Goal: Task Accomplishment & Management: Complete application form

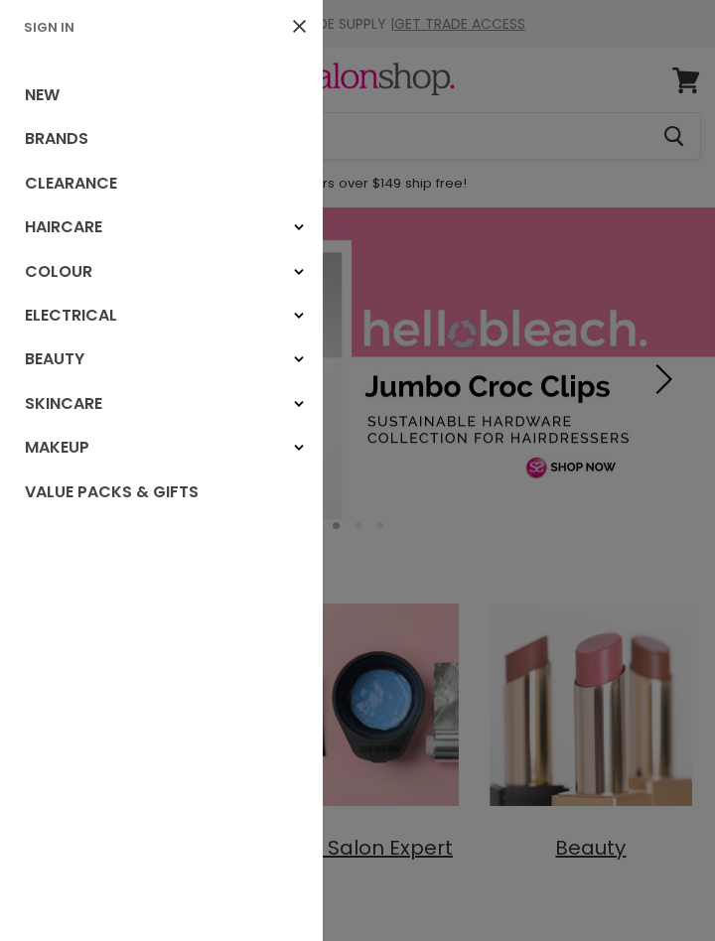
click at [52, 34] on link "Sign In" at bounding box center [49, 27] width 67 height 19
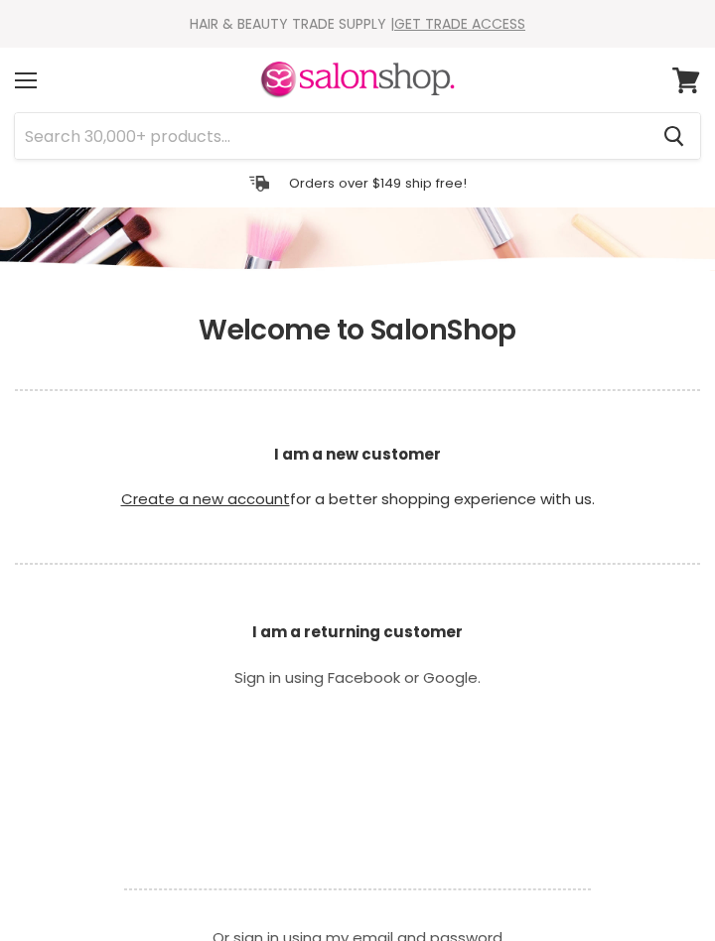
scroll to position [315, 0]
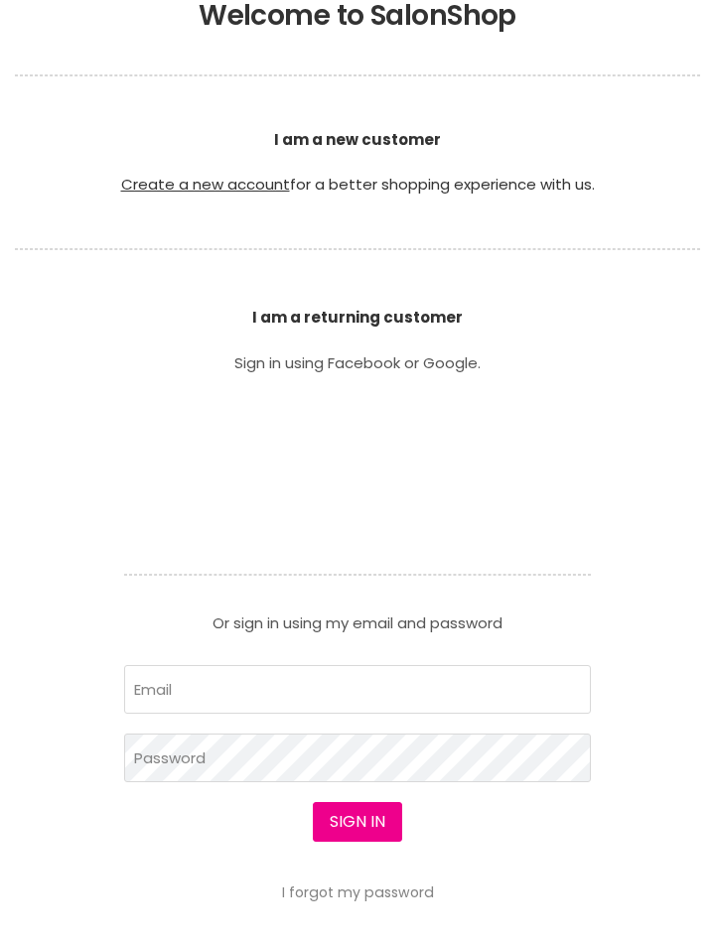
click at [489, 557] on article "Sign in using Facebook or Google. Or sign in using my email and password Email …" at bounding box center [357, 628] width 497 height 545
click at [445, 700] on input "Email" at bounding box center [357, 689] width 467 height 49
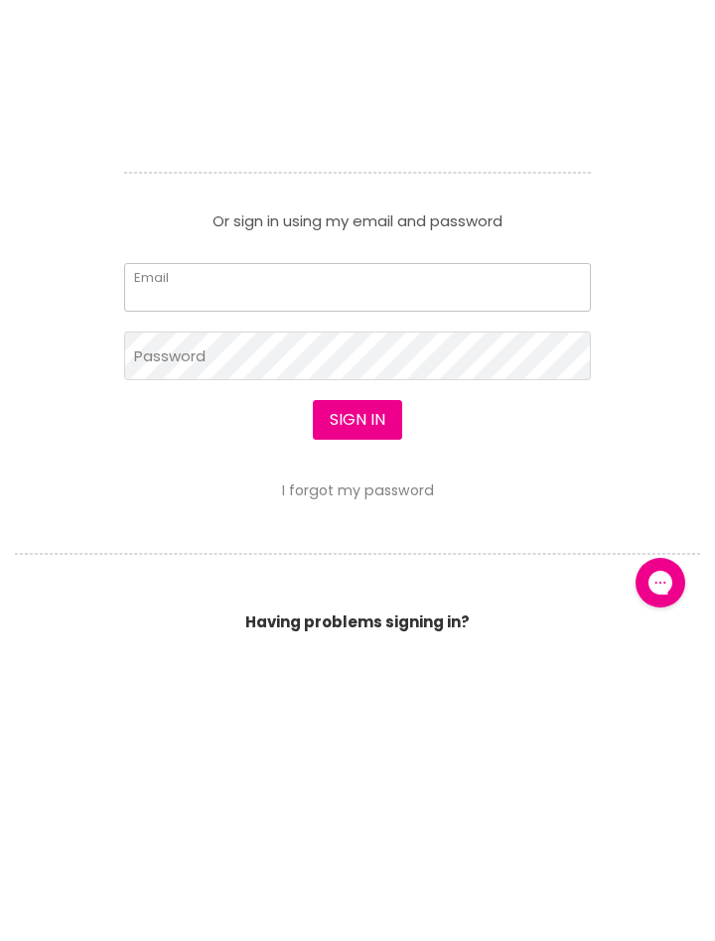
scroll to position [0, 0]
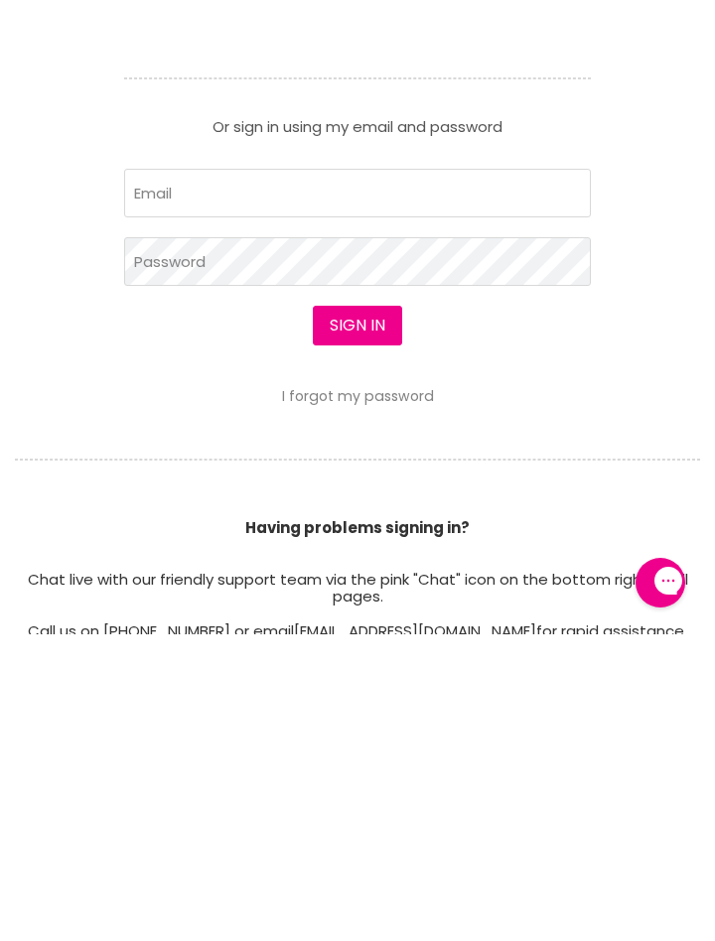
click at [414, 738] on div "Click to reply" at bounding box center [467, 729] width 238 height 44
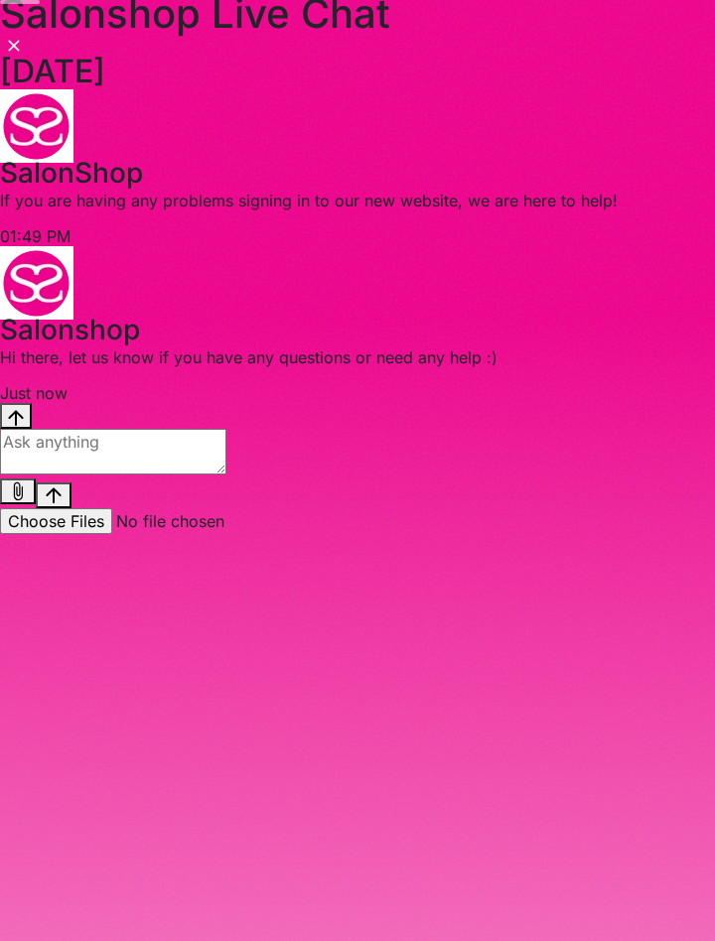
click at [693, 43] on div "Salonshop Live Chat August 13 SalonShop 1:49 PM. SalonShop says: If you are hav…" at bounding box center [357, 470] width 715 height 941
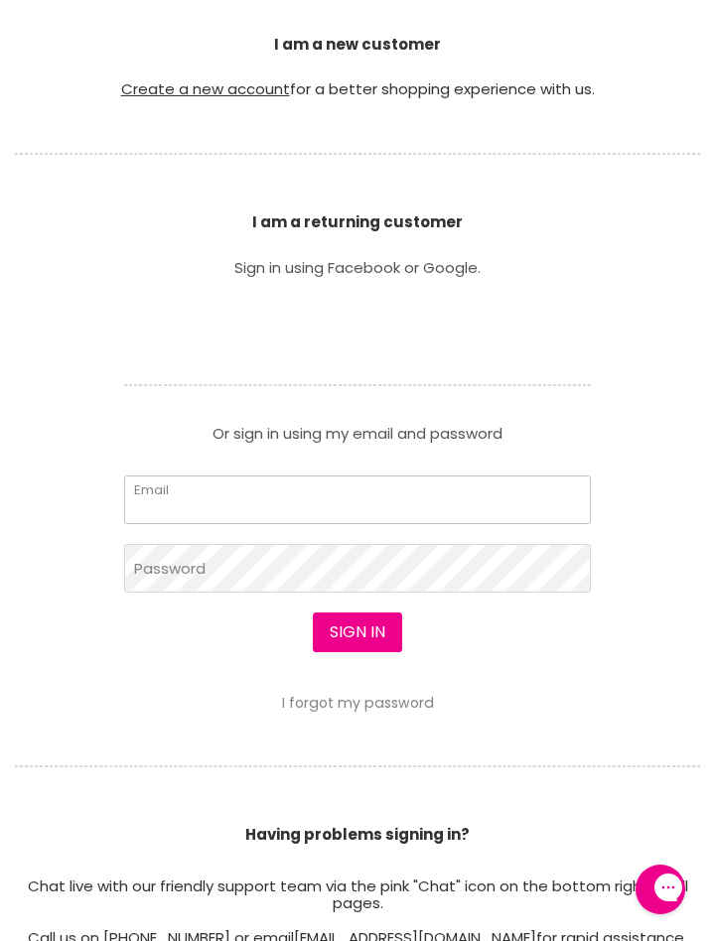
click at [253, 504] on input "Email" at bounding box center [357, 500] width 467 height 49
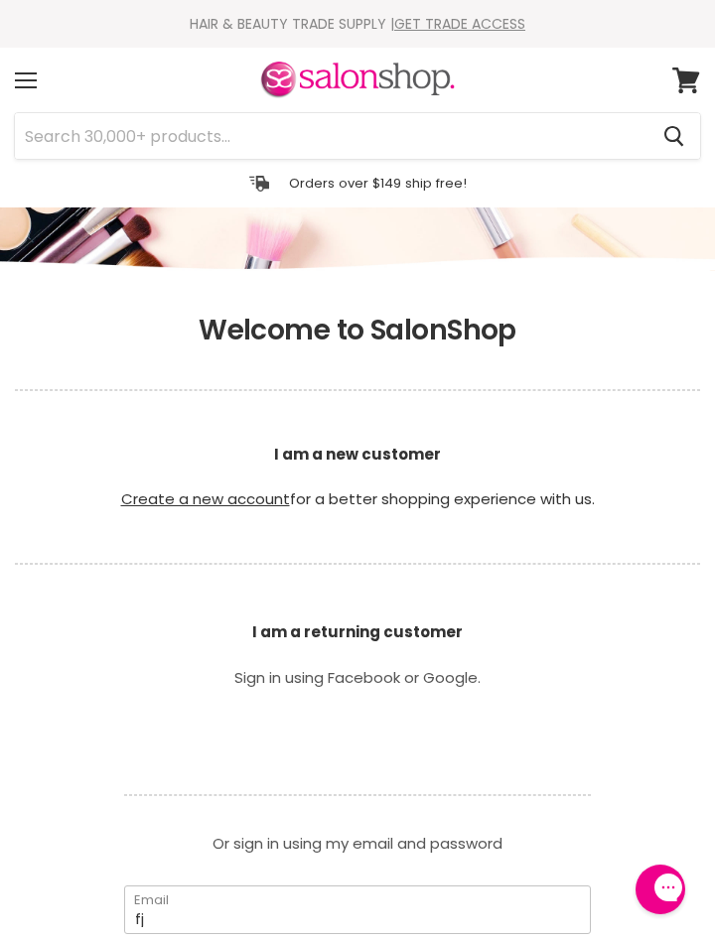
type input "fj"
click at [497, 31] on link "GET TRADE ACCESS" at bounding box center [459, 24] width 131 height 20
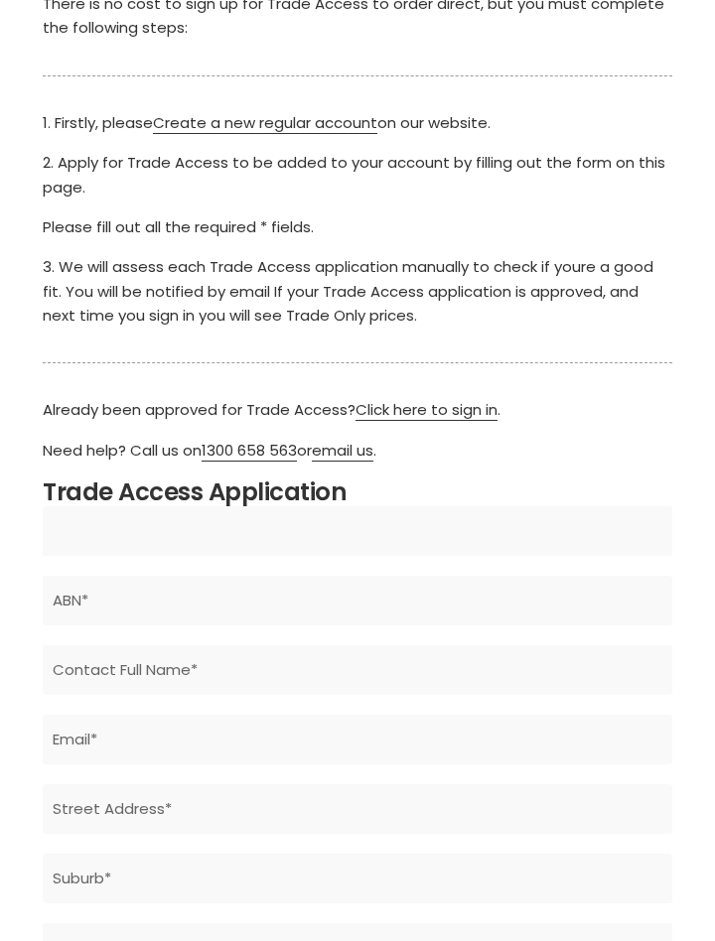
click at [526, 533] on input "Main content" at bounding box center [358, 531] width 630 height 50
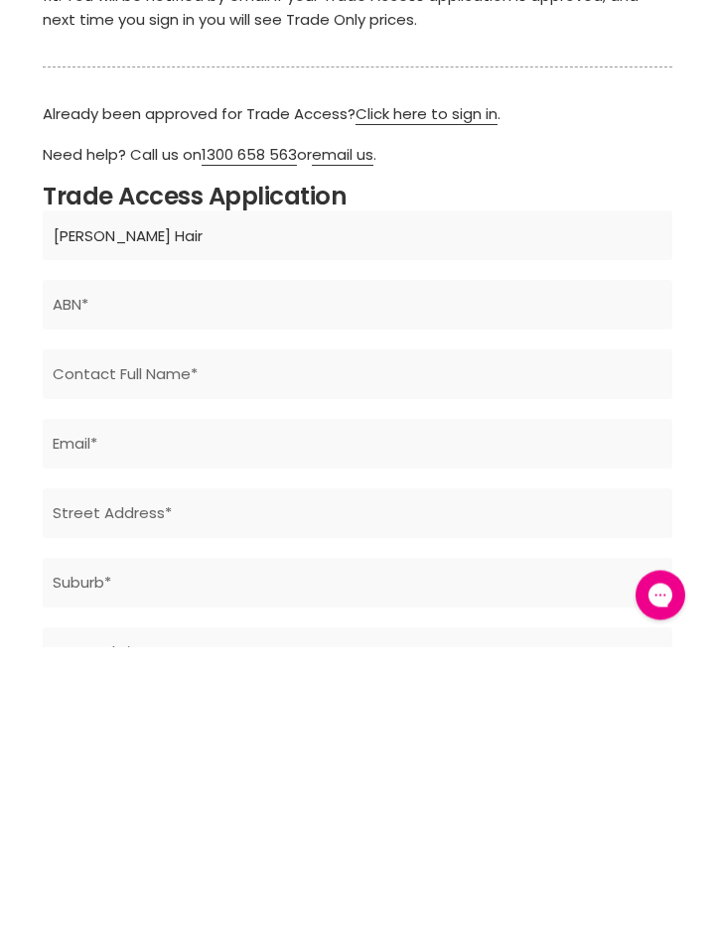
type input "Floch Hair"
click at [372, 595] on input "Main content" at bounding box center [358, 600] width 630 height 50
type input "26881064180"
click at [251, 666] on input "Main content" at bounding box center [358, 670] width 630 height 50
type input "Felicity Lochhead"
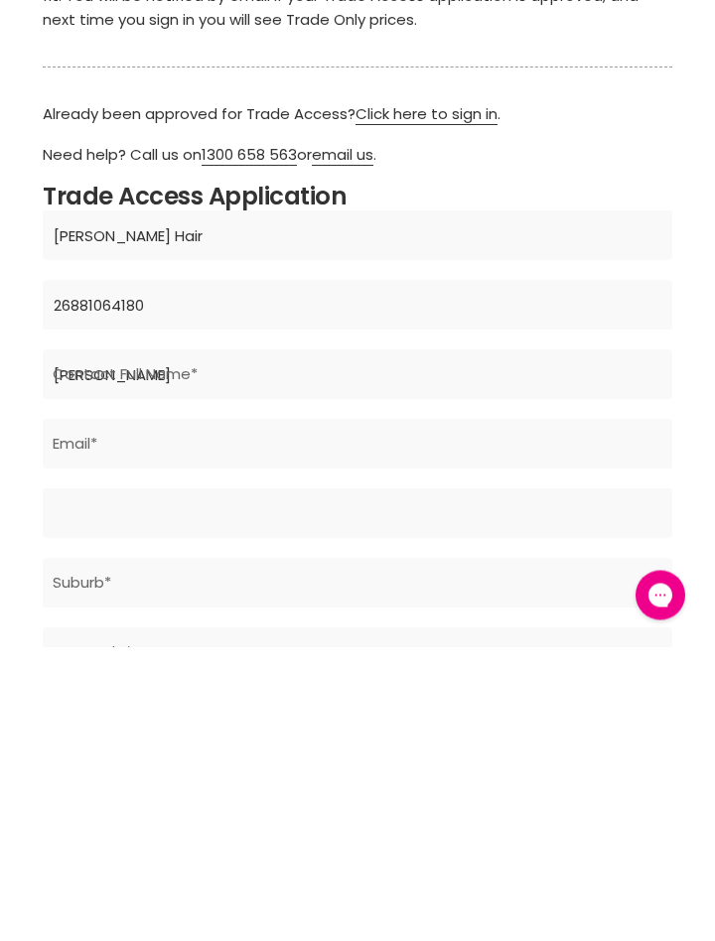
type input "371 High Street"
type input "Echuca"
type input "3564"
type input "VIC"
type input "Australia"
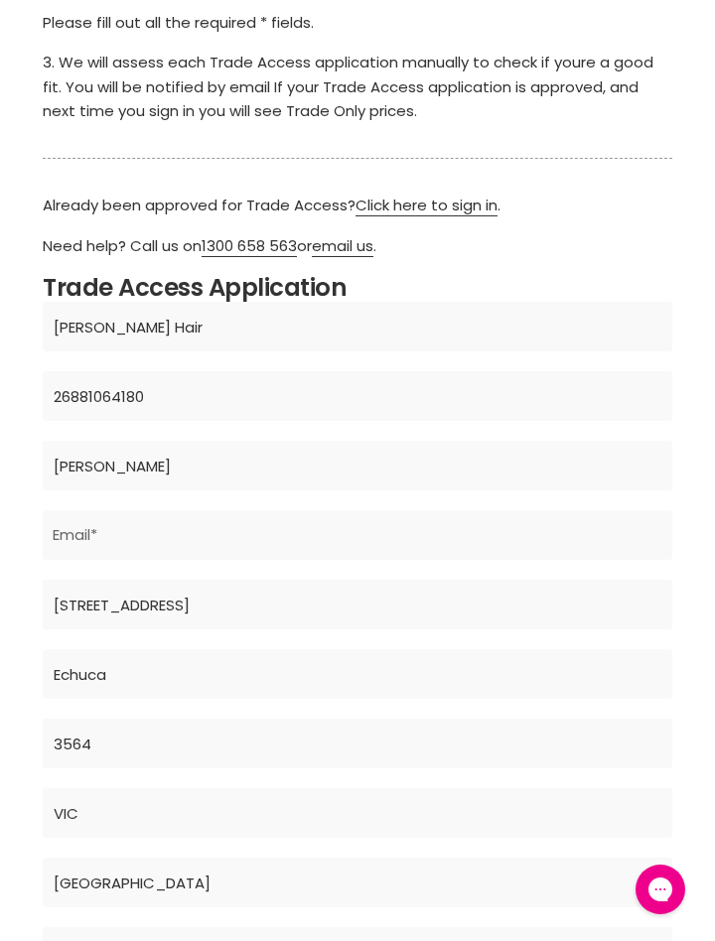
scroll to position [685, 0]
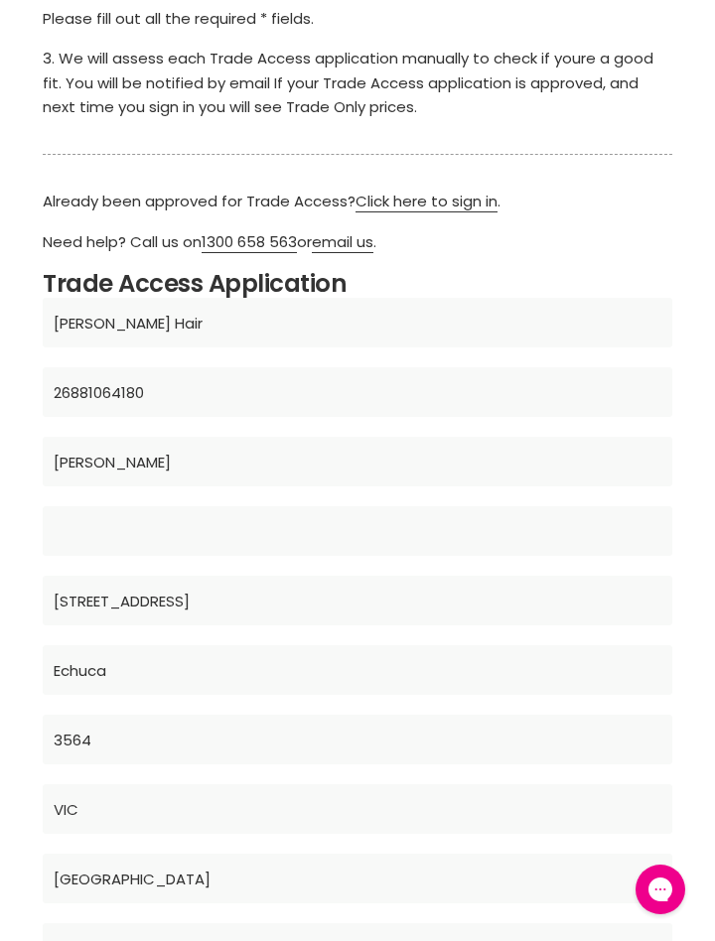
click at [401, 531] on input "Main content" at bounding box center [358, 531] width 630 height 50
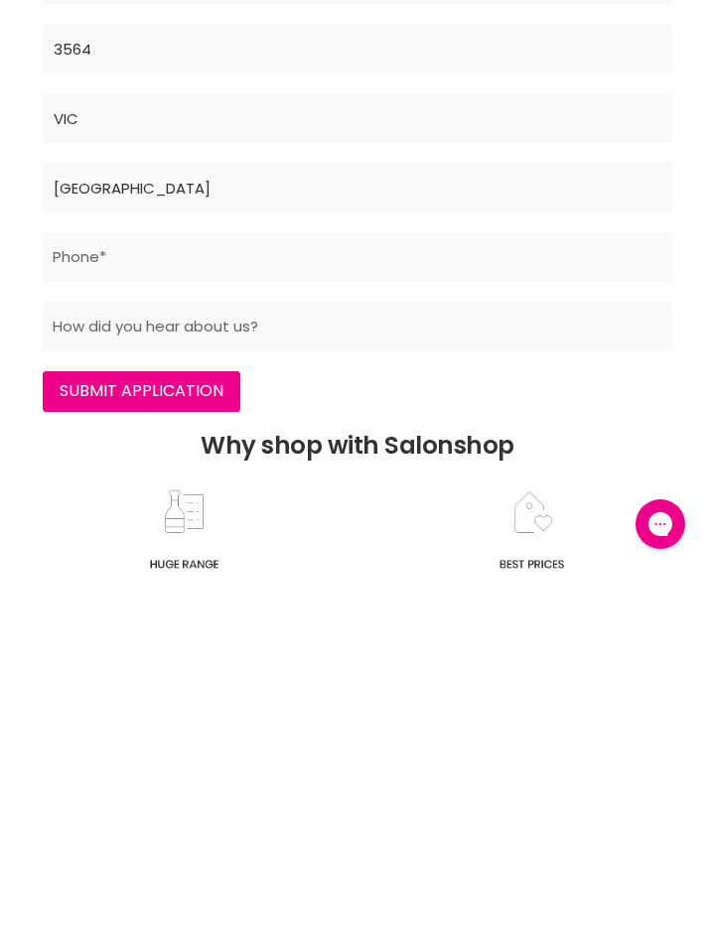
scroll to position [1017, 0]
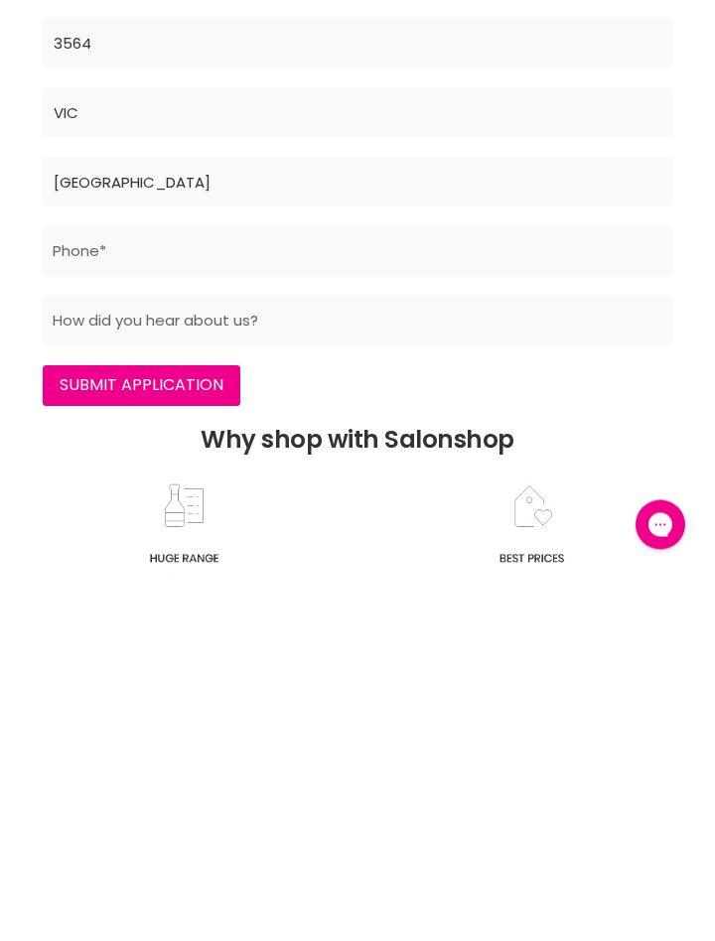
type input "fjac87@gmail.com"
click at [414, 614] on input "Main content" at bounding box center [358, 617] width 630 height 50
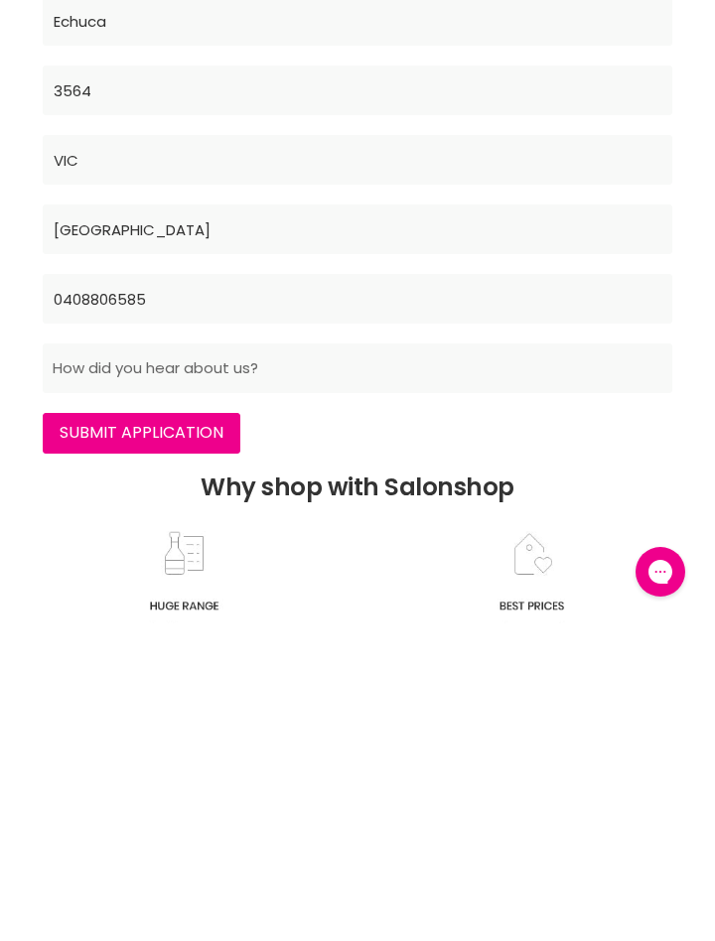
type input "0408806585"
click at [594, 681] on input "Main content" at bounding box center [358, 686] width 630 height 50
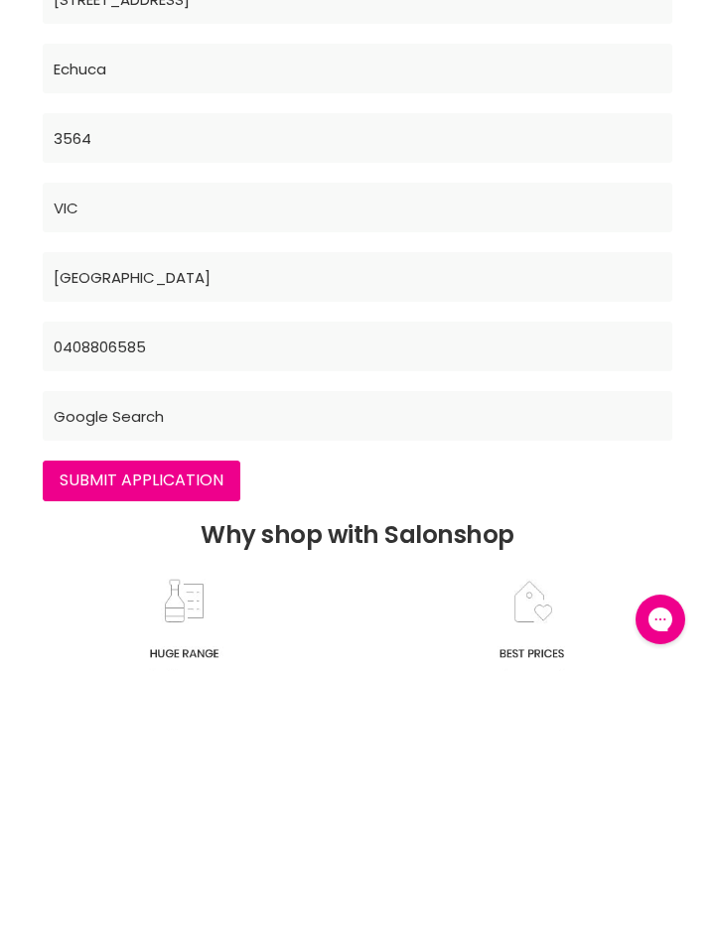
type input "Google Search"
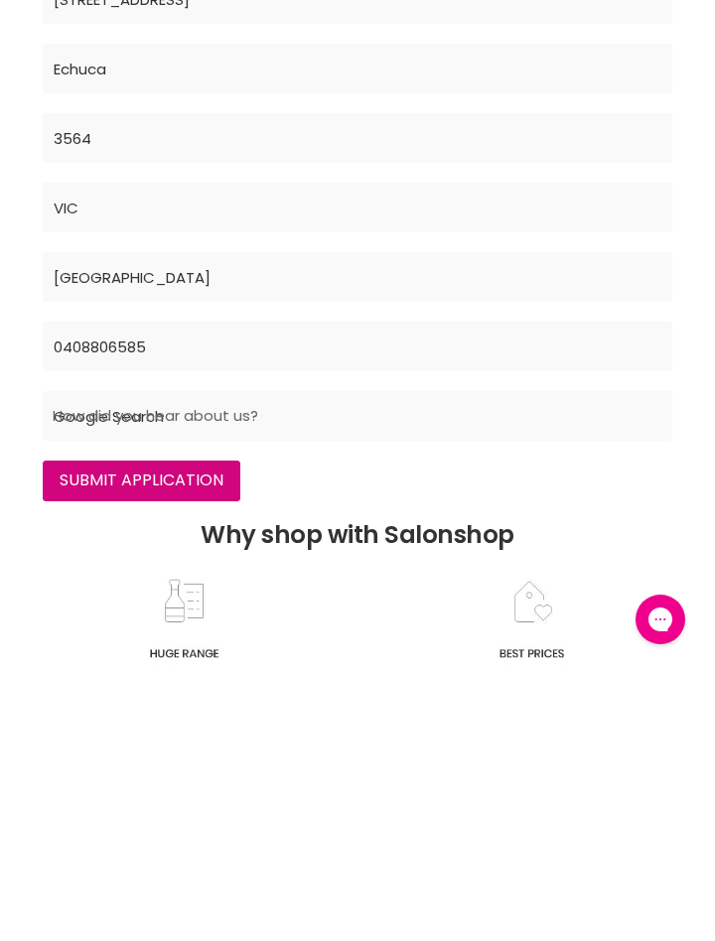
click at [196, 755] on input "Submit Application" at bounding box center [142, 751] width 198 height 40
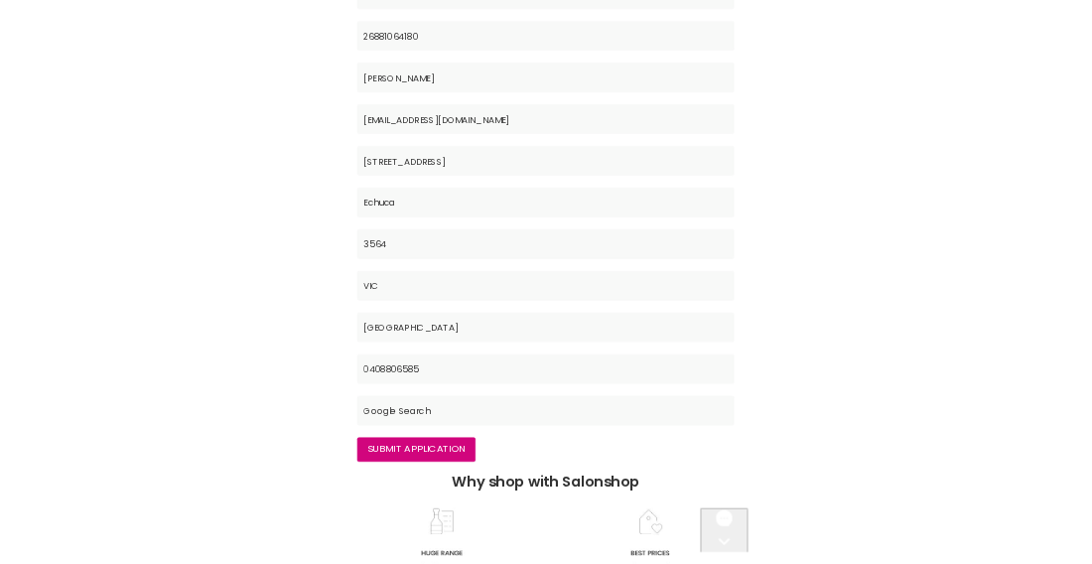
scroll to position [470, 0]
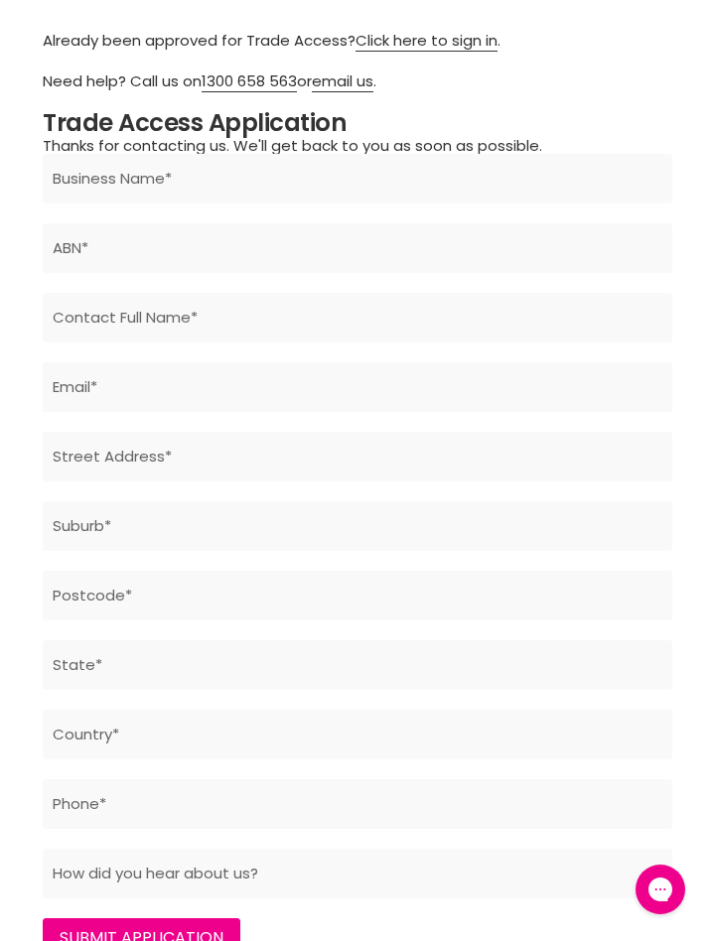
scroll to position [841, 0]
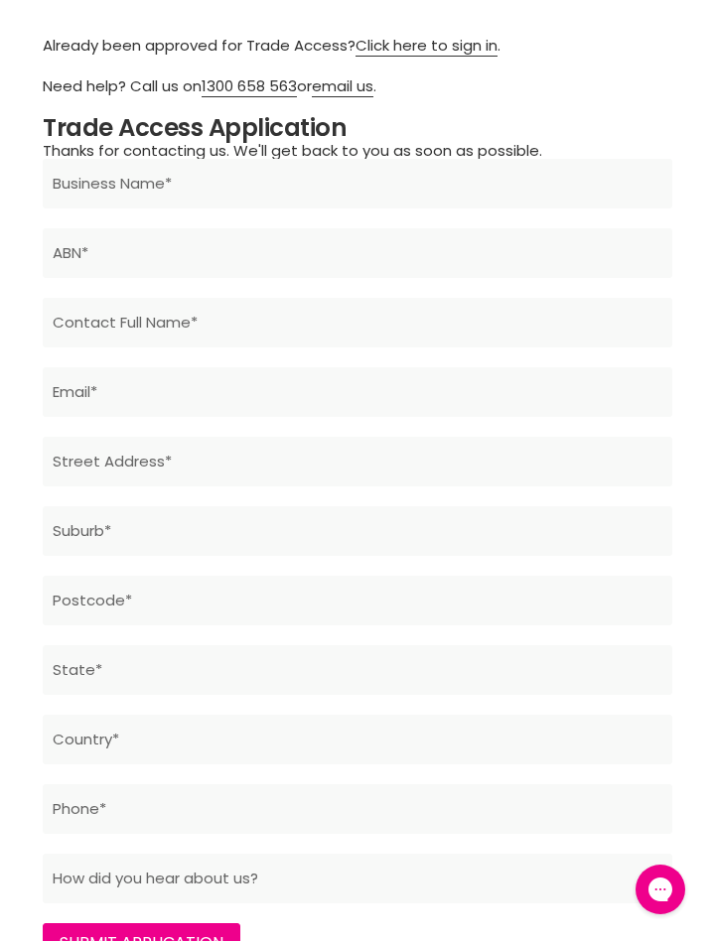
click at [362, 181] on input "Main content" at bounding box center [358, 184] width 630 height 50
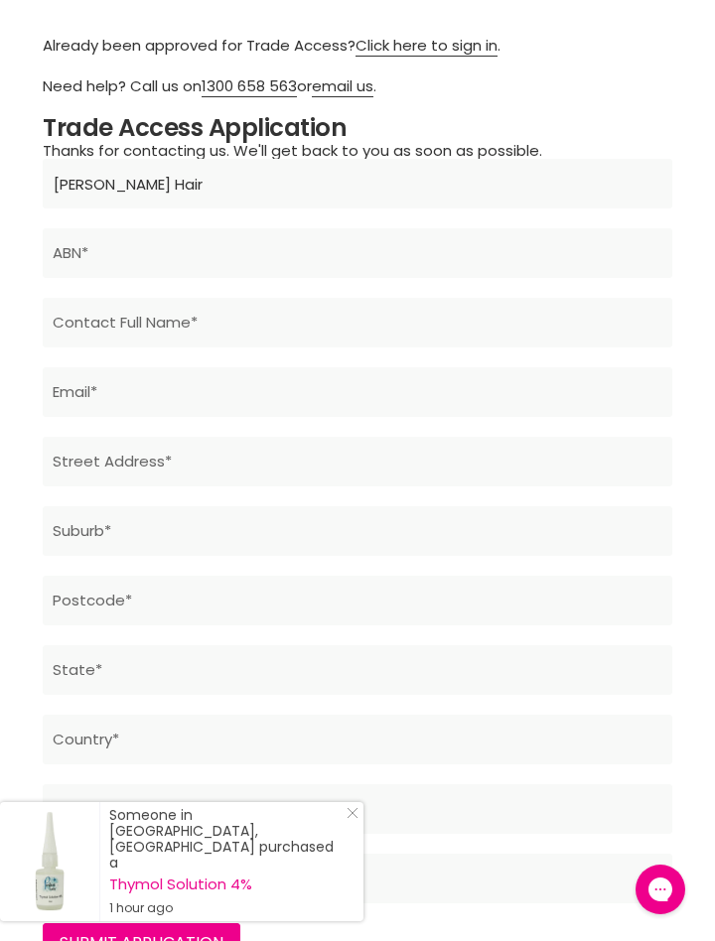
type input "Floch Hair"
click at [361, 262] on input "Main content" at bounding box center [358, 253] width 630 height 50
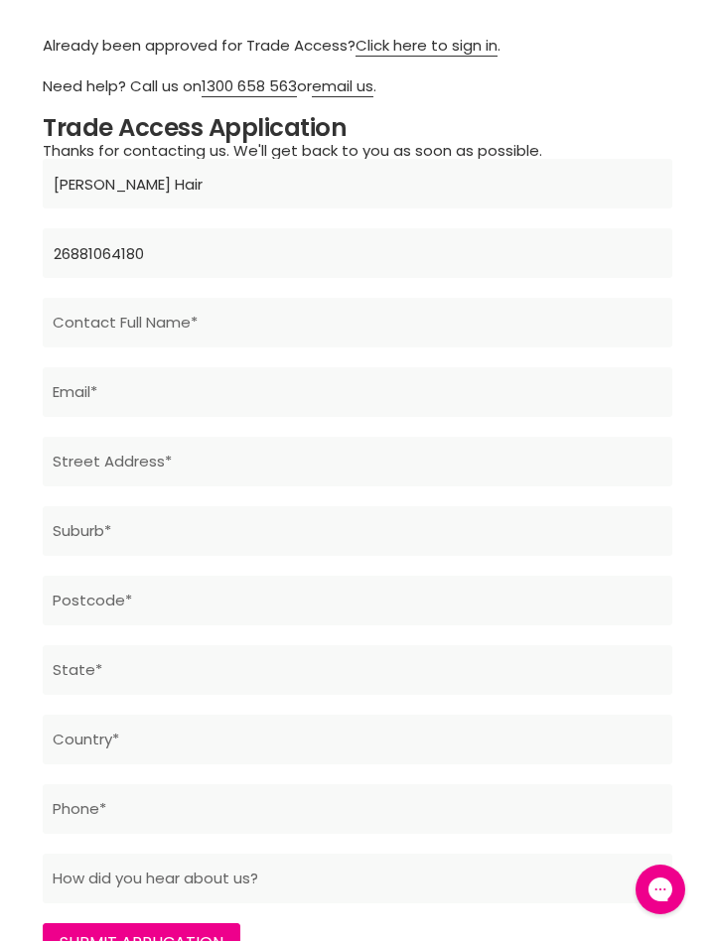
type input "26881064180"
click at [272, 327] on input "Main content" at bounding box center [358, 323] width 630 height 50
type input "Felicity Lochhead"
type input "371 High Street"
type input "Echuca"
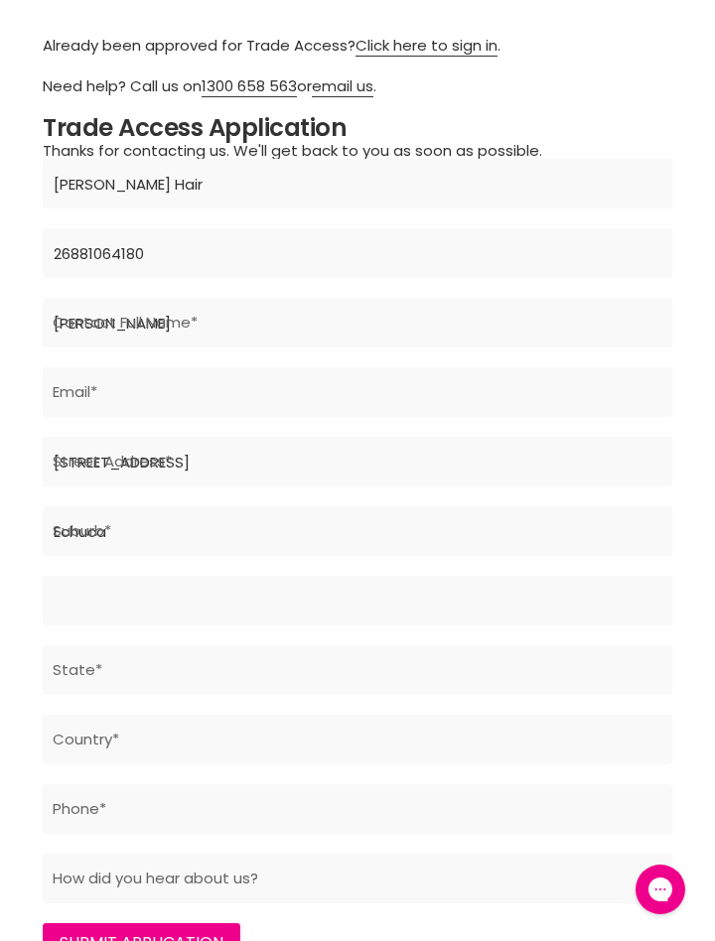
type input "3564"
type input "VIC"
type input "Australia"
click at [372, 396] on input "Main content" at bounding box center [358, 392] width 630 height 50
type input "fjac87@gmail.com"
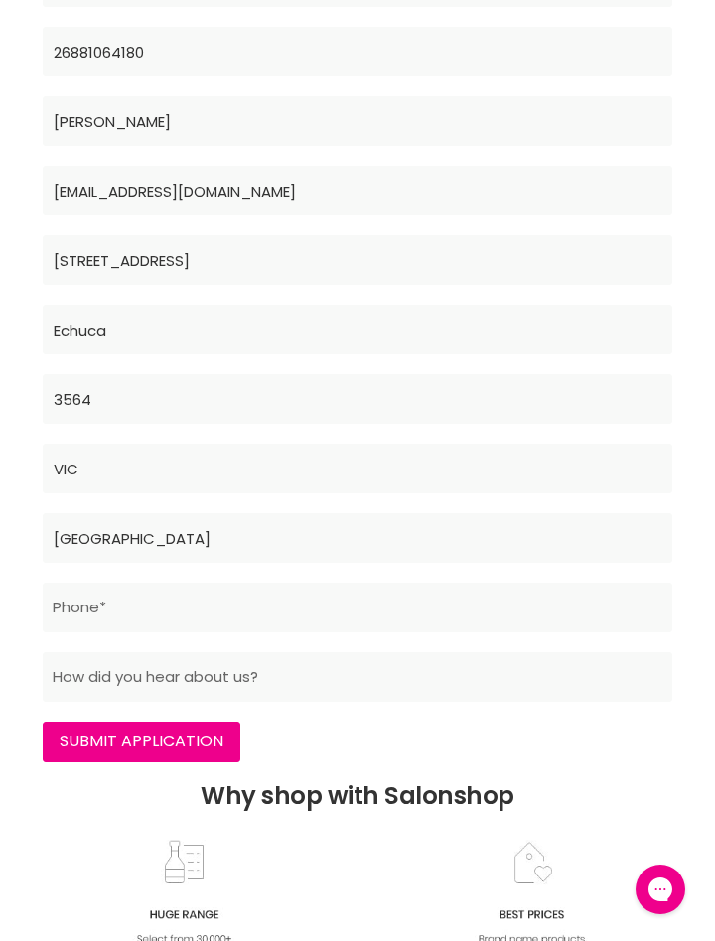
scroll to position [1044, 0]
click at [260, 610] on input "Main content" at bounding box center [358, 607] width 630 height 50
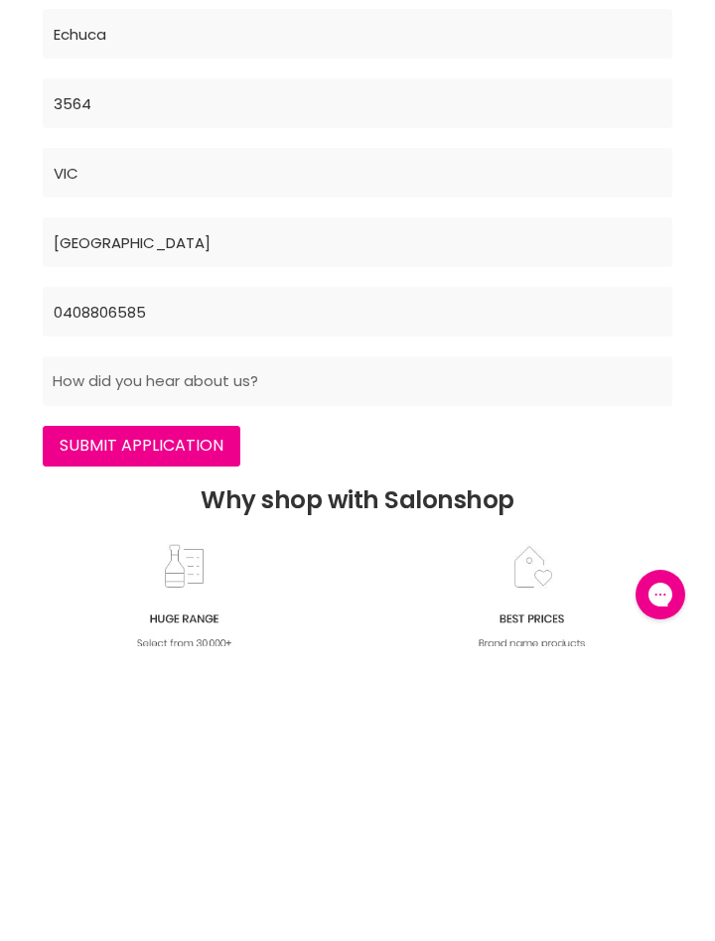
type input "0408806585"
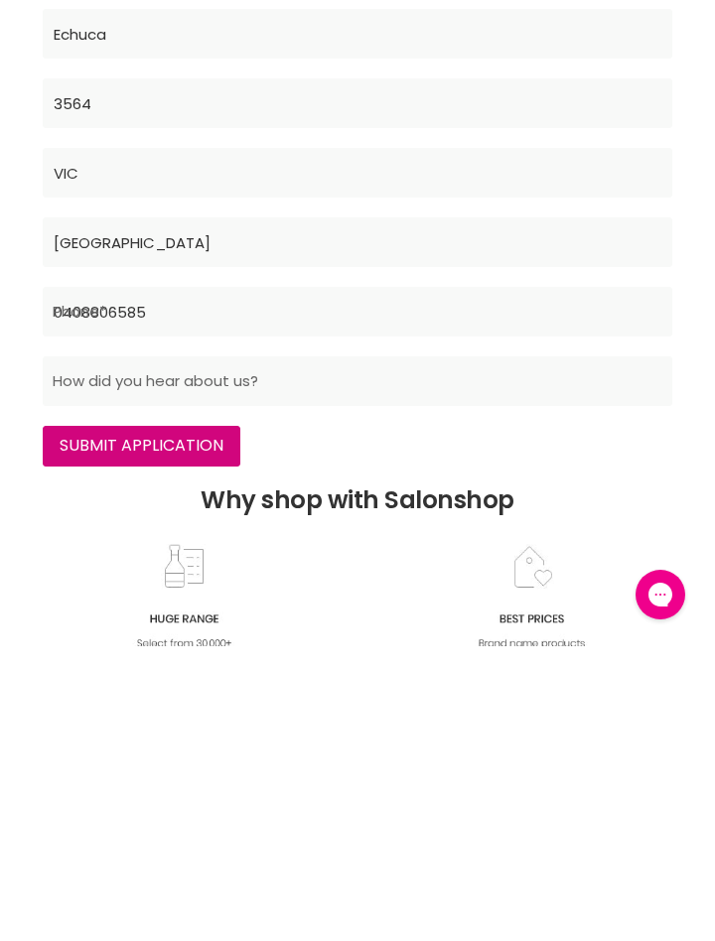
click at [186, 742] on input "Submit Application" at bounding box center [142, 741] width 198 height 40
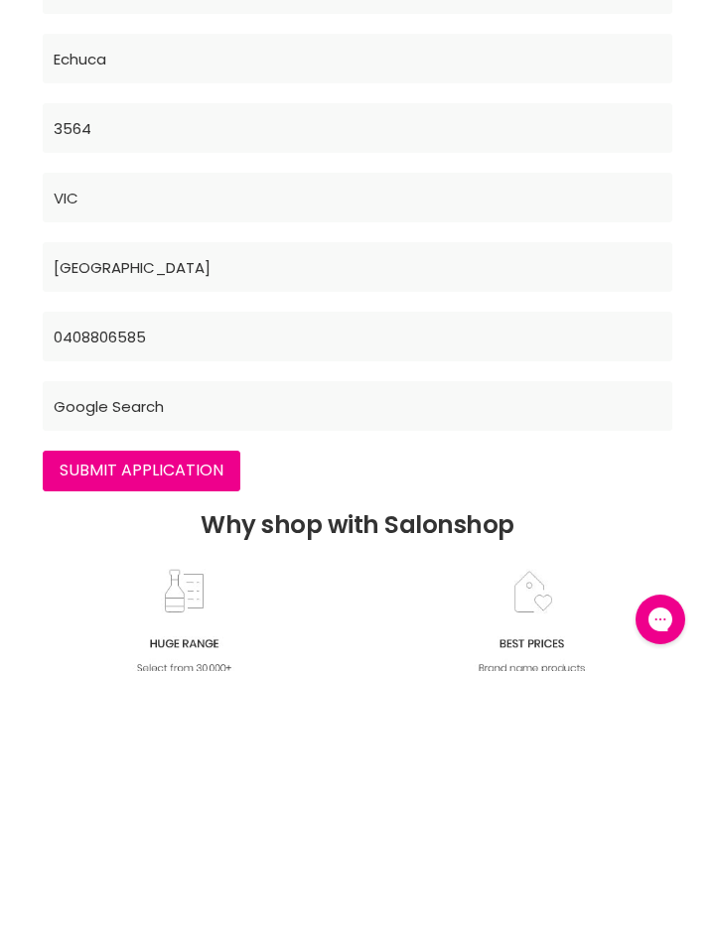
type input "Google Search"
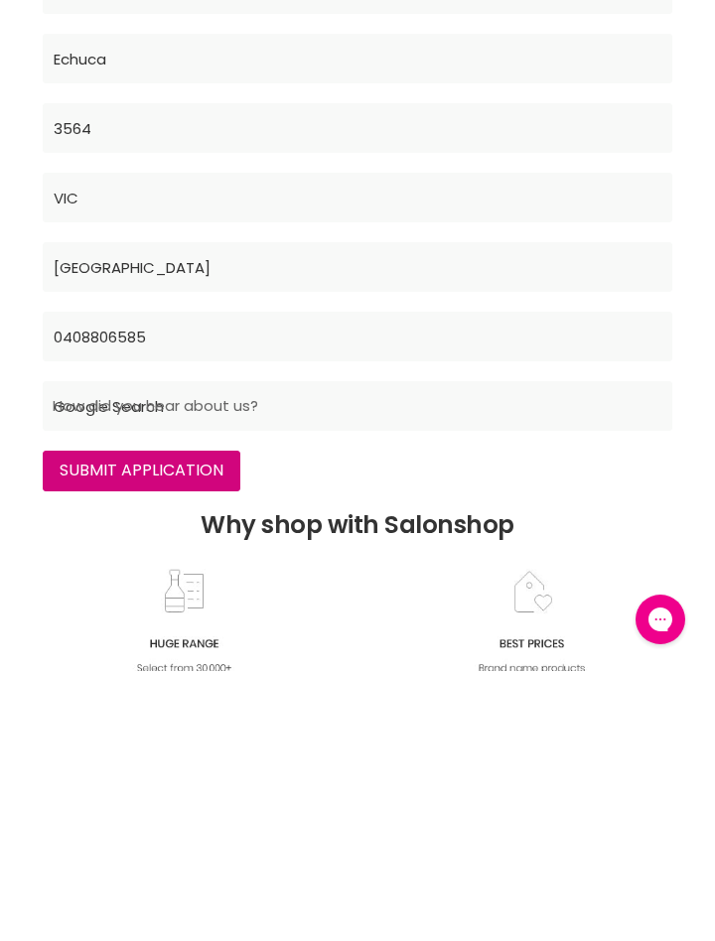
click at [204, 740] on input "Submit Application" at bounding box center [142, 741] width 198 height 40
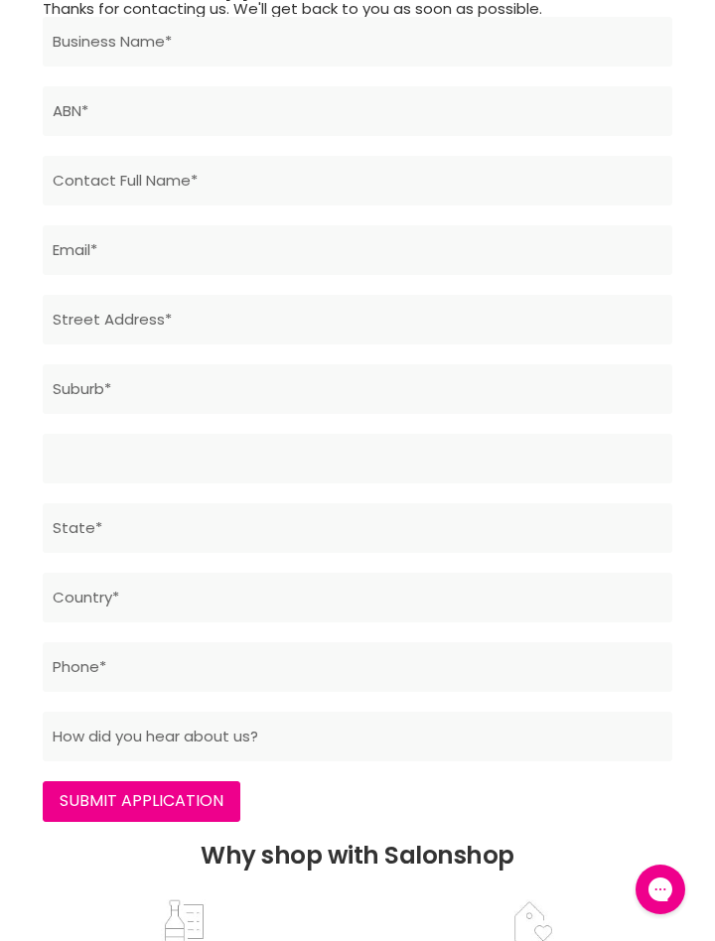
click at [617, 440] on input "Main content" at bounding box center [358, 459] width 630 height 50
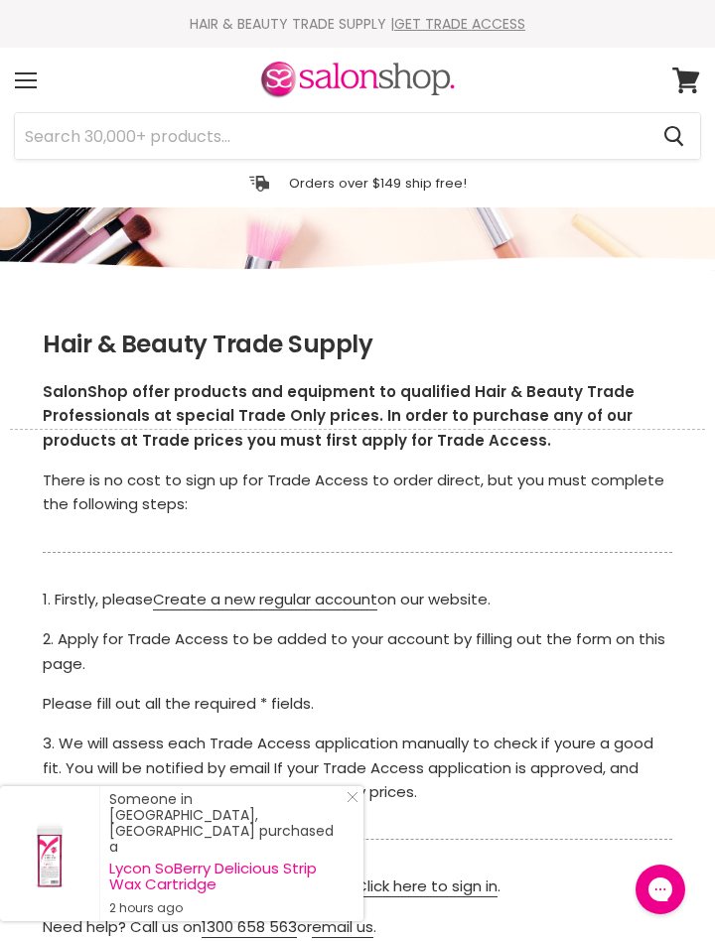
click at [414, 86] on img at bounding box center [357, 81] width 199 height 42
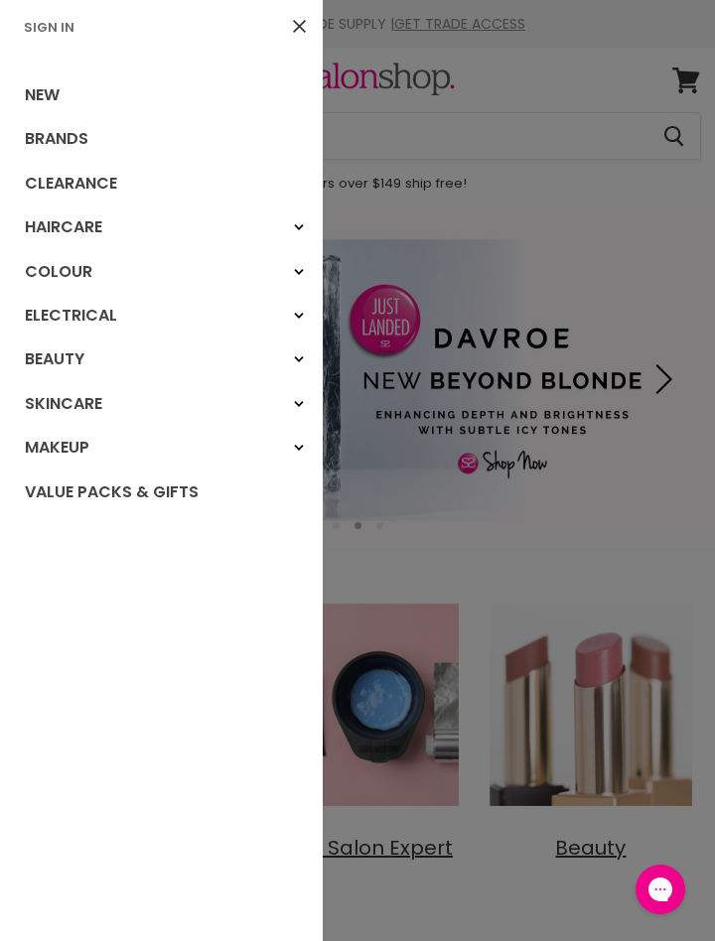
click at [58, 31] on link "Sign In" at bounding box center [49, 27] width 67 height 19
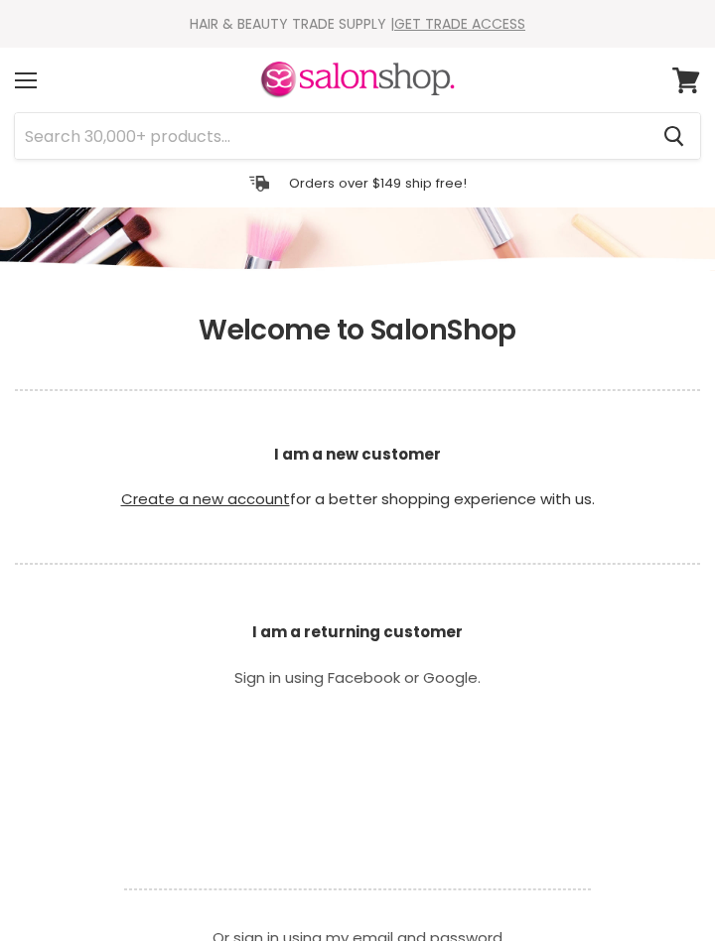
scroll to position [327, 0]
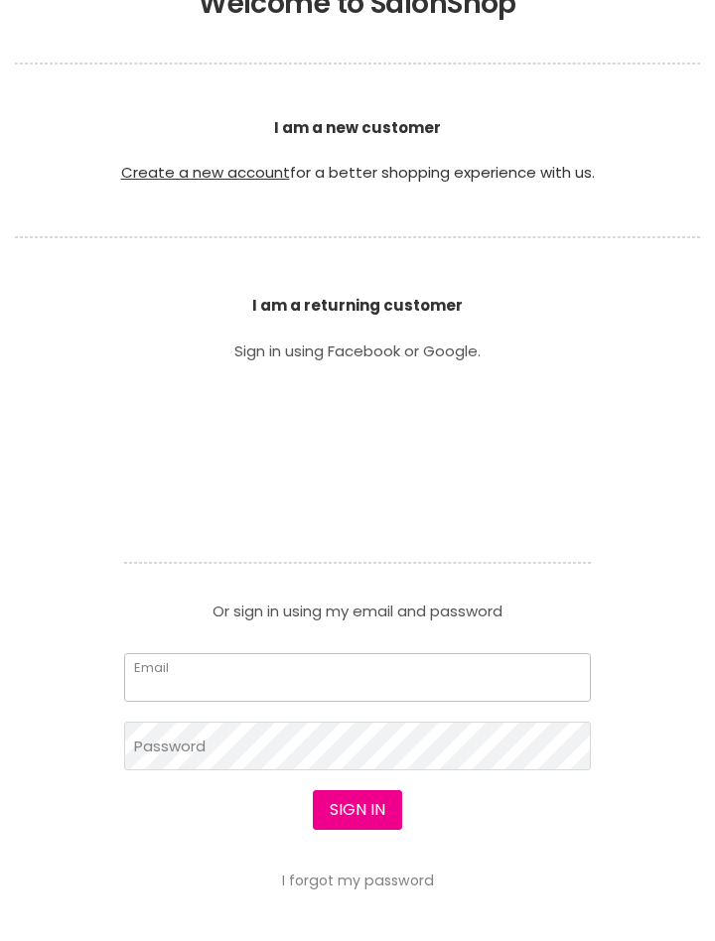
click at [304, 684] on input "Email" at bounding box center [357, 677] width 467 height 49
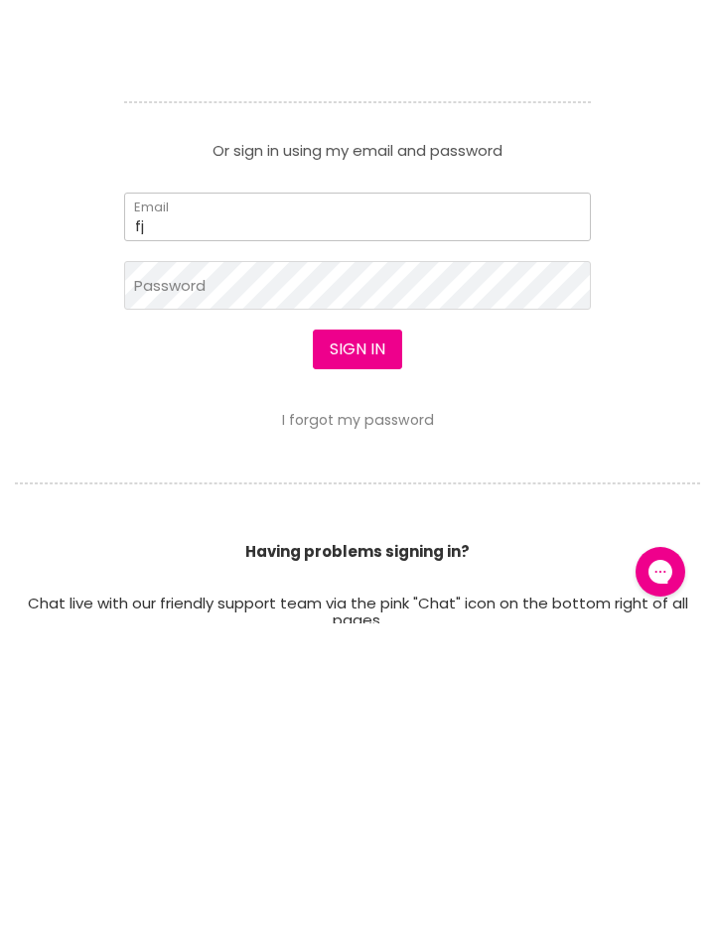
scroll to position [0, 0]
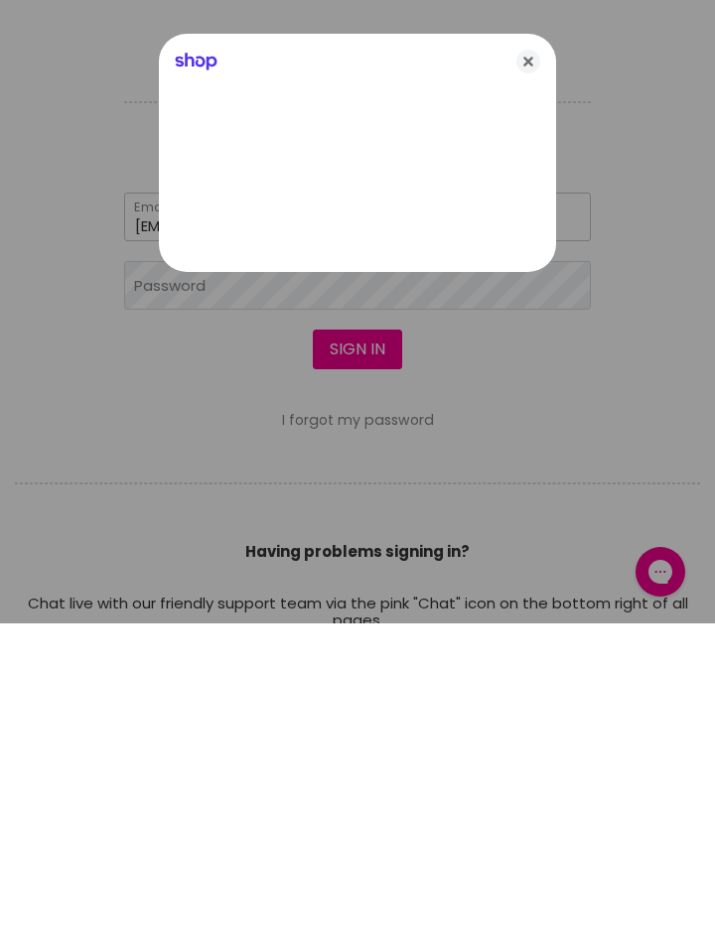
type input "fjac87@gmail.com"
click at [391, 622] on div at bounding box center [357, 470] width 715 height 941
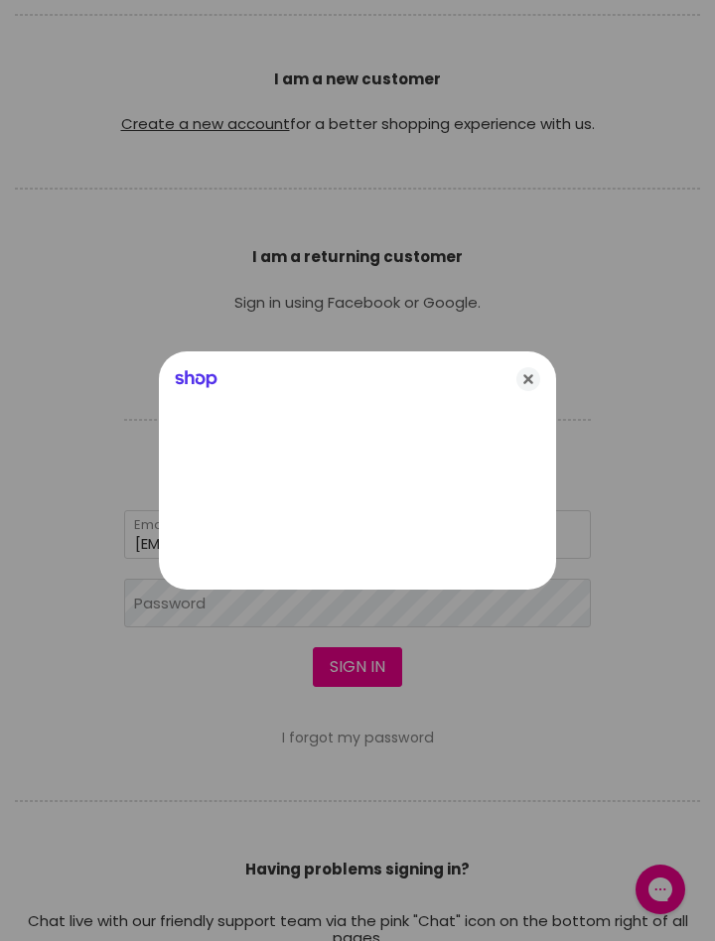
click at [536, 386] on icon "Close" at bounding box center [528, 379] width 24 height 24
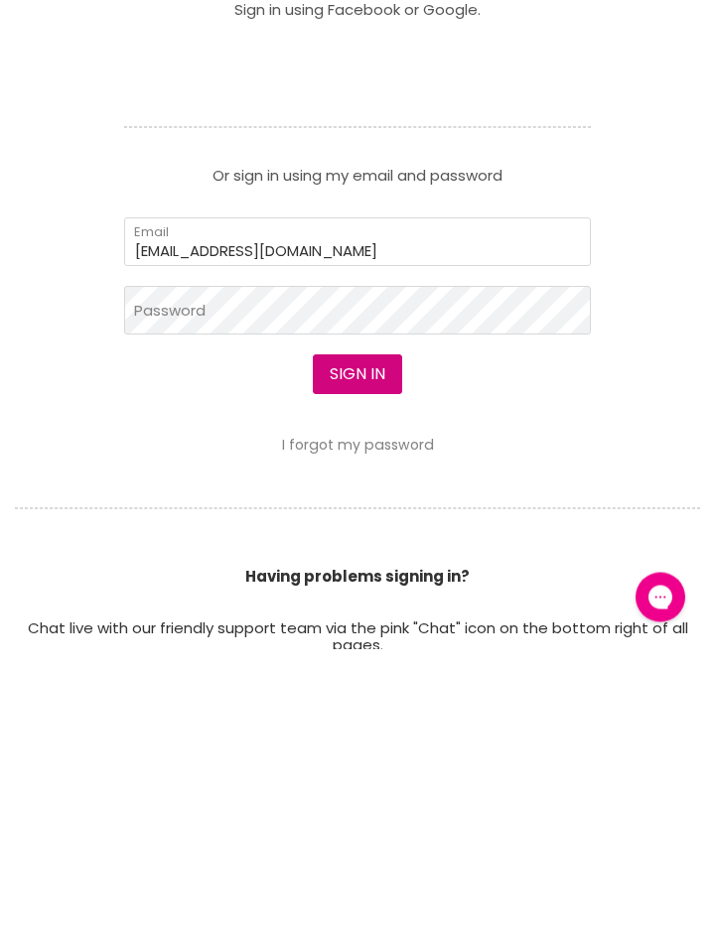
click at [366, 661] on button "Sign in" at bounding box center [357, 668] width 89 height 40
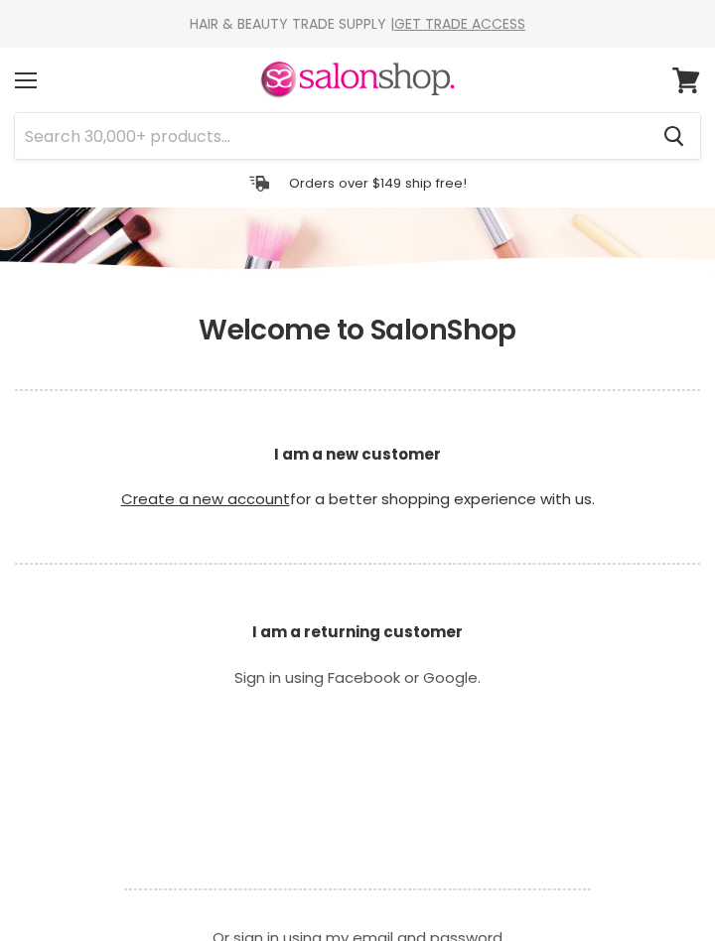
scroll to position [589, 0]
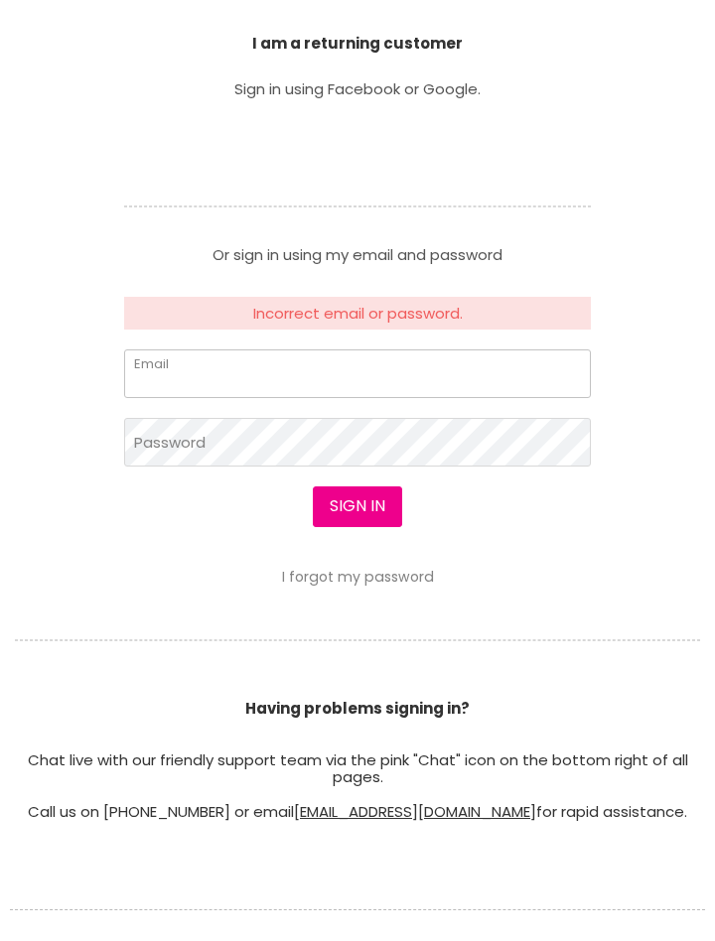
click at [333, 378] on input "Email" at bounding box center [357, 374] width 467 height 49
type input "fjac87@gmail.com"
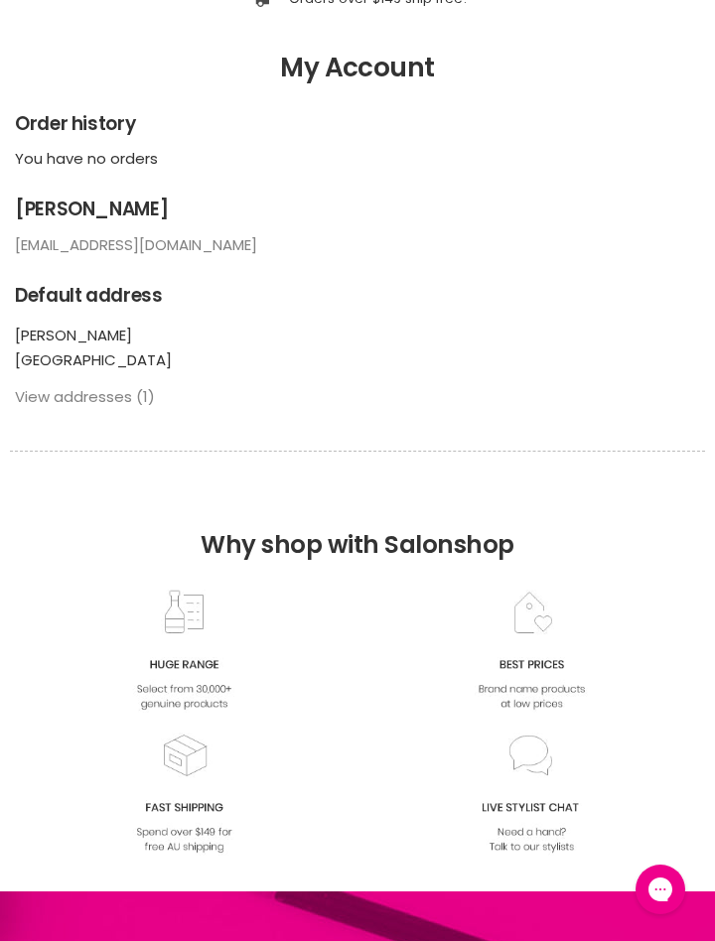
scroll to position [187, 0]
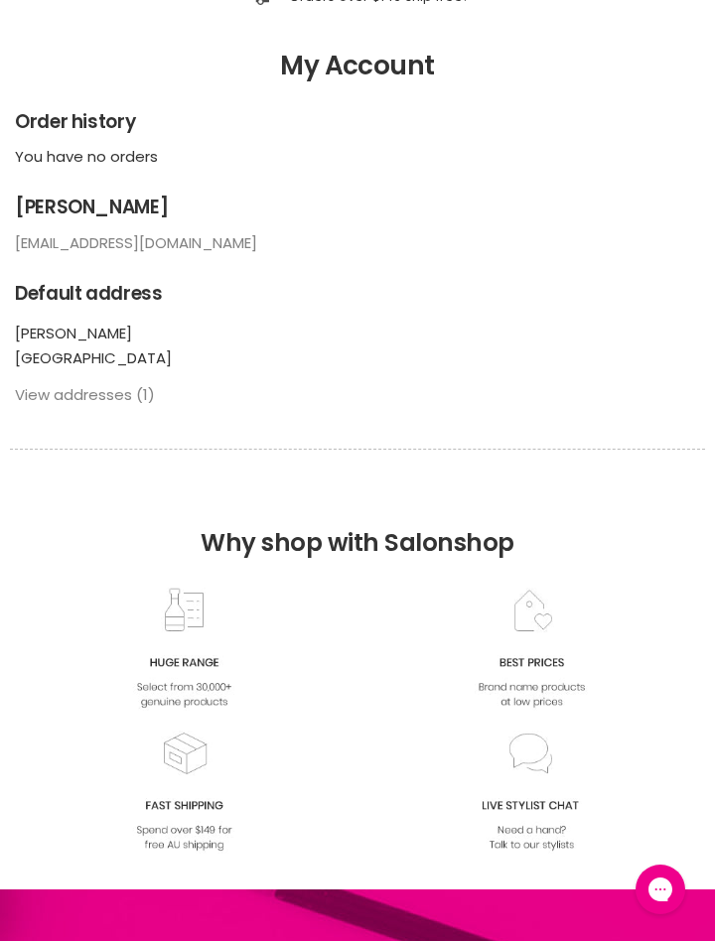
click at [585, 594] on img at bounding box center [532, 649] width 114 height 123
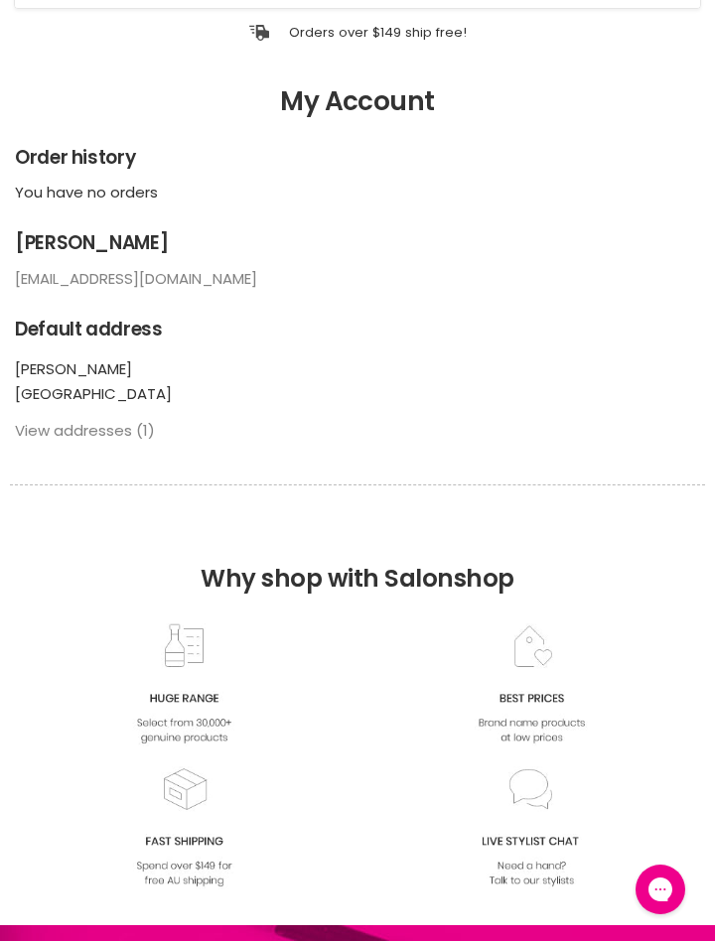
scroll to position [0, 0]
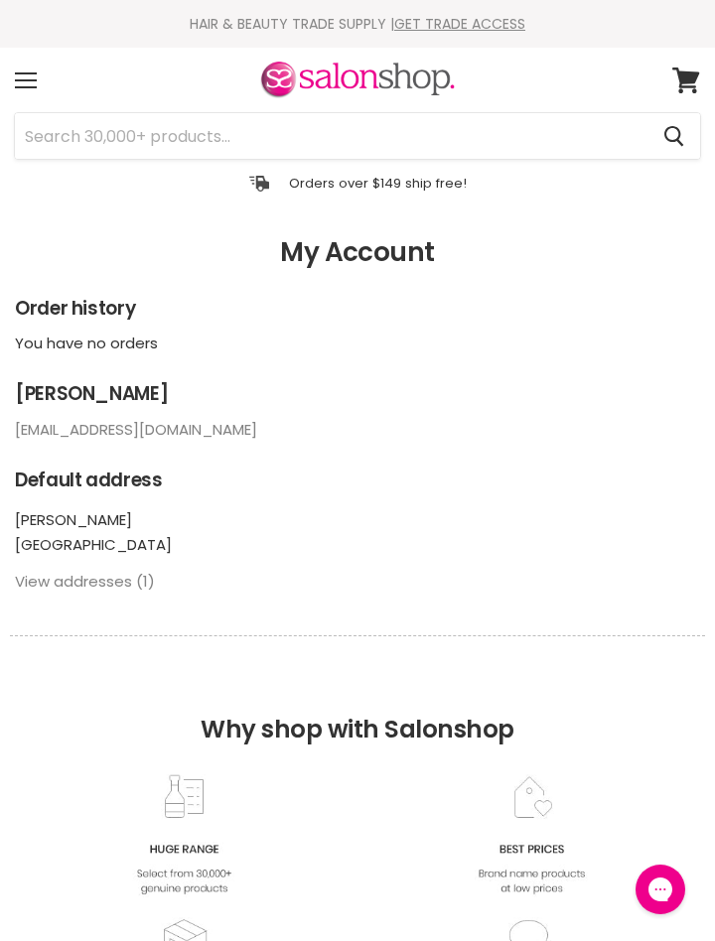
click at [28, 85] on div "Menu" at bounding box center [26, 81] width 42 height 46
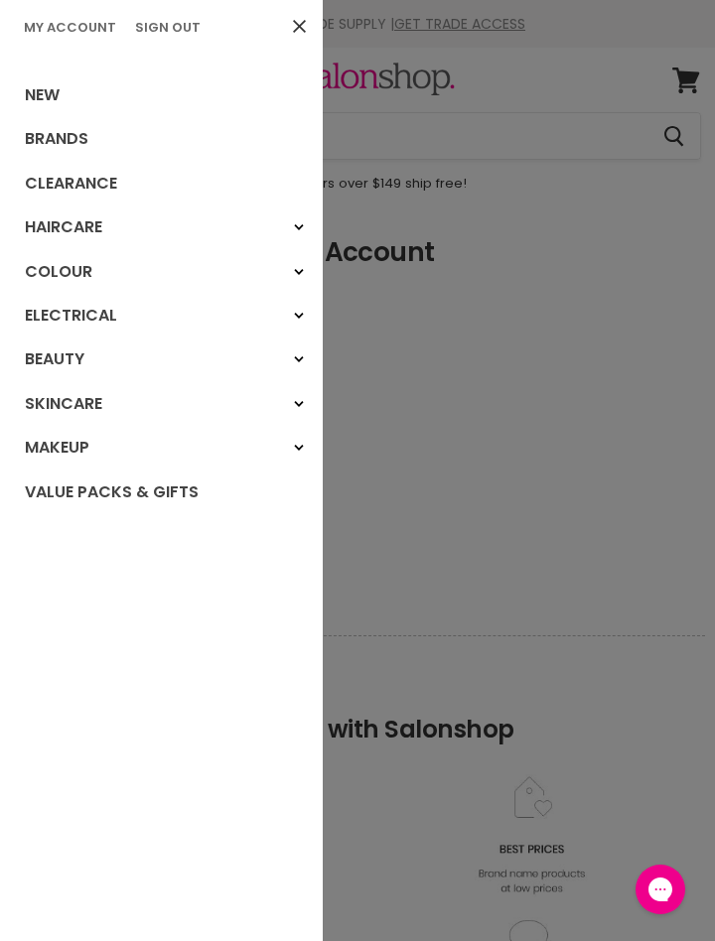
click at [84, 185] on link "Clearance" at bounding box center [161, 184] width 323 height 44
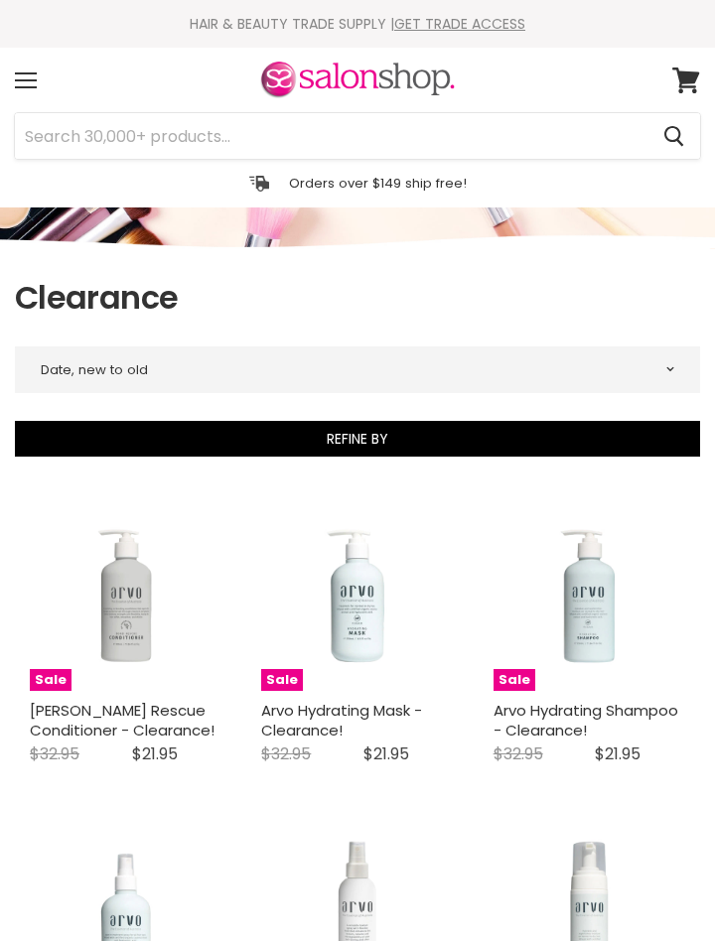
select select "created-descending"
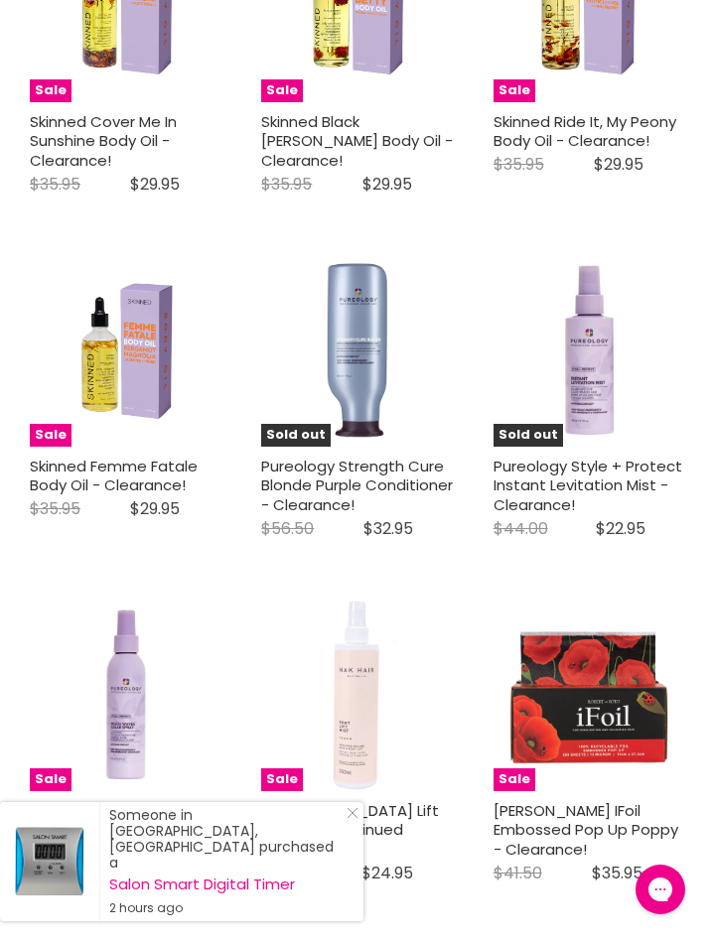
scroll to position [4957, 0]
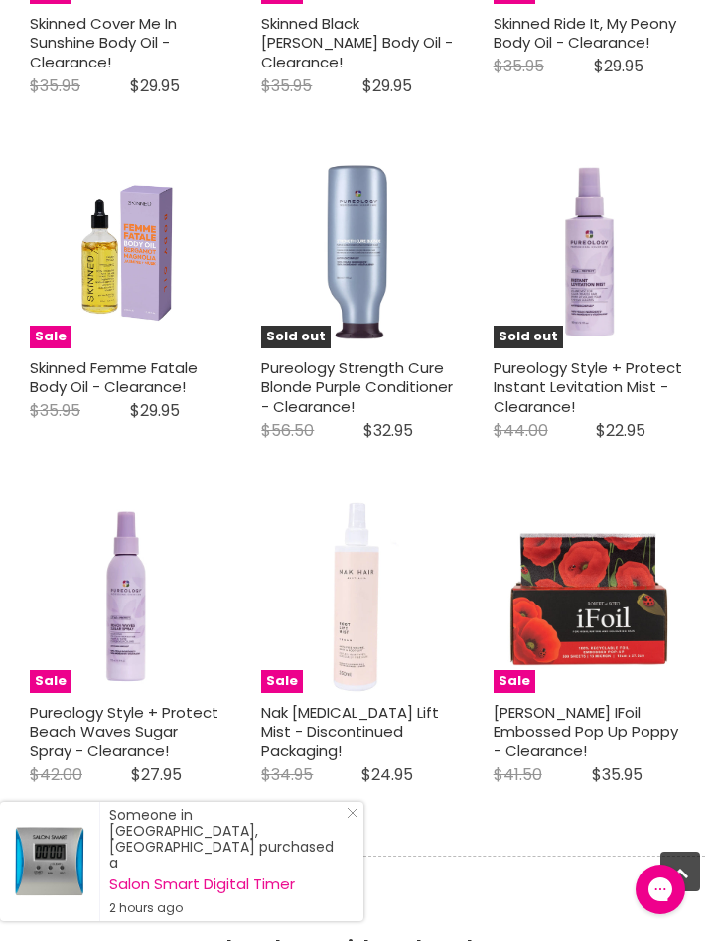
scroll to position [5056, 0]
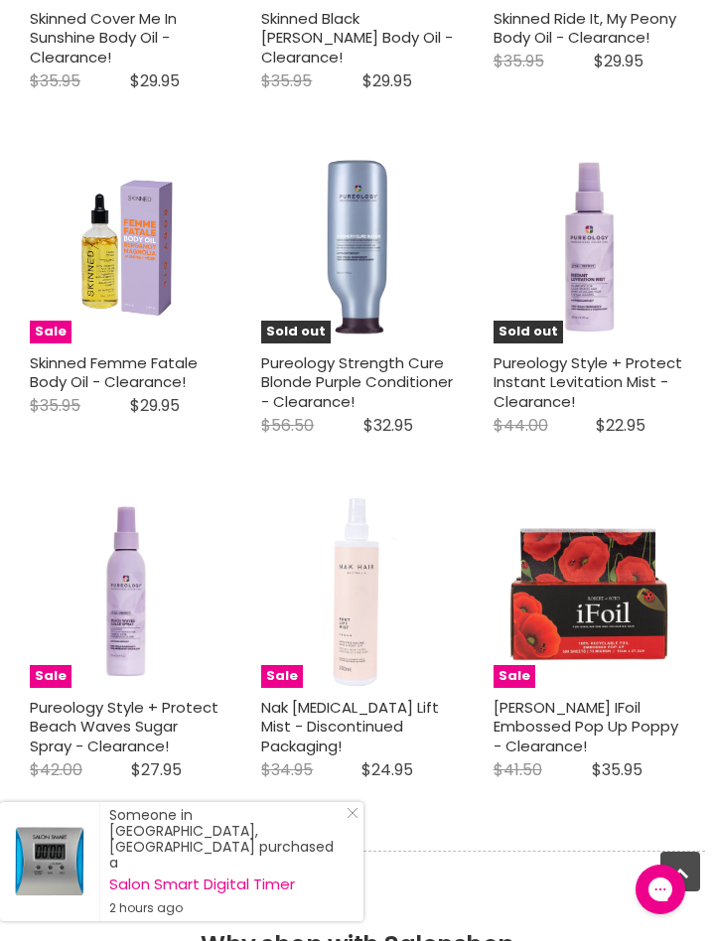
select select "created-descending"
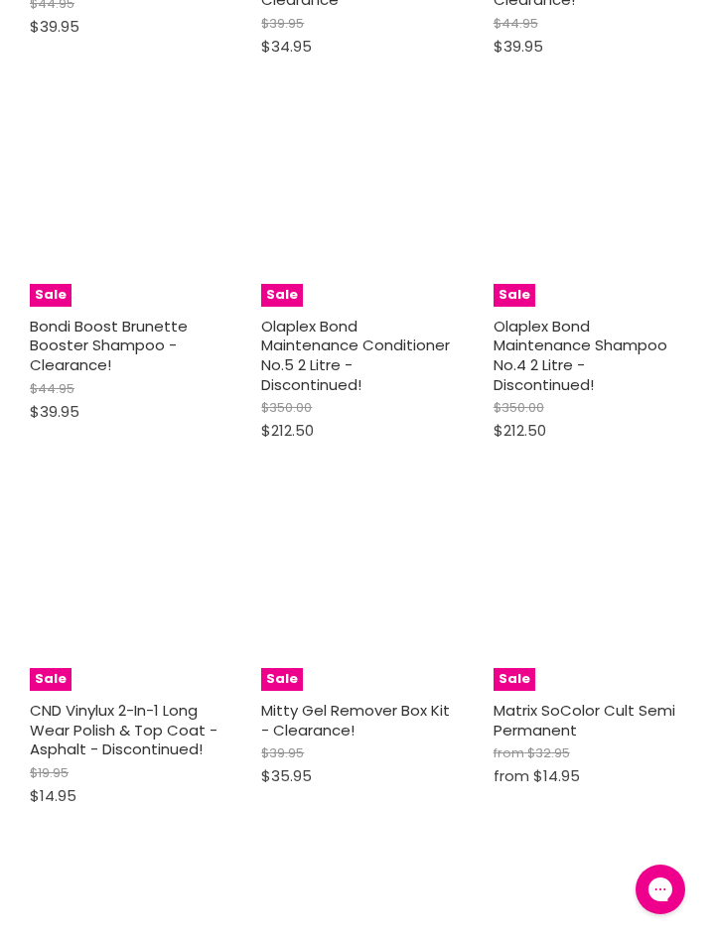
scroll to position [9838, 0]
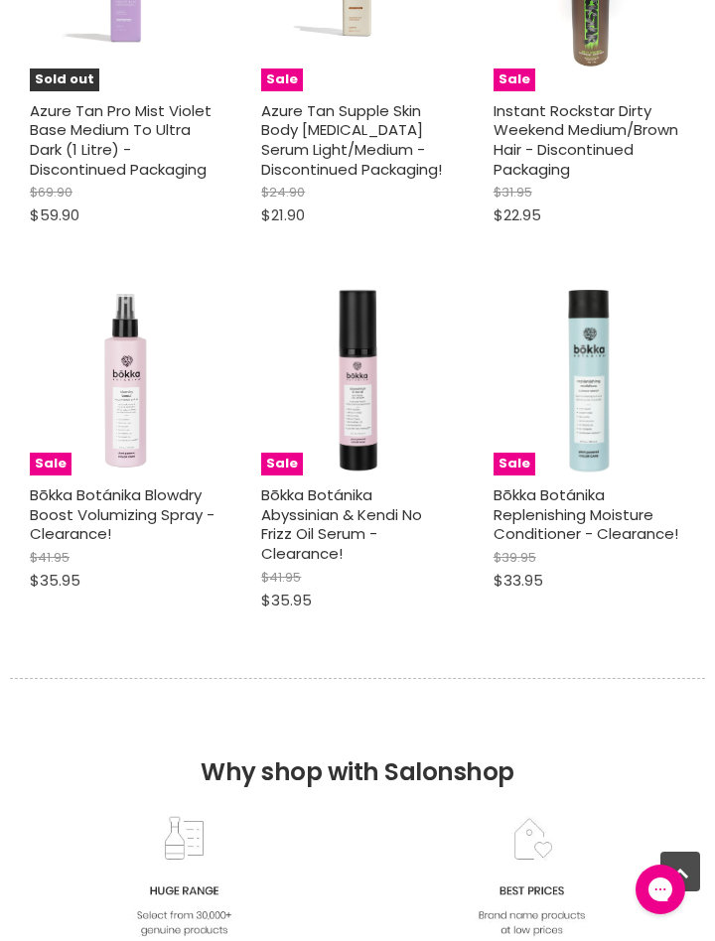
select select "created-descending"
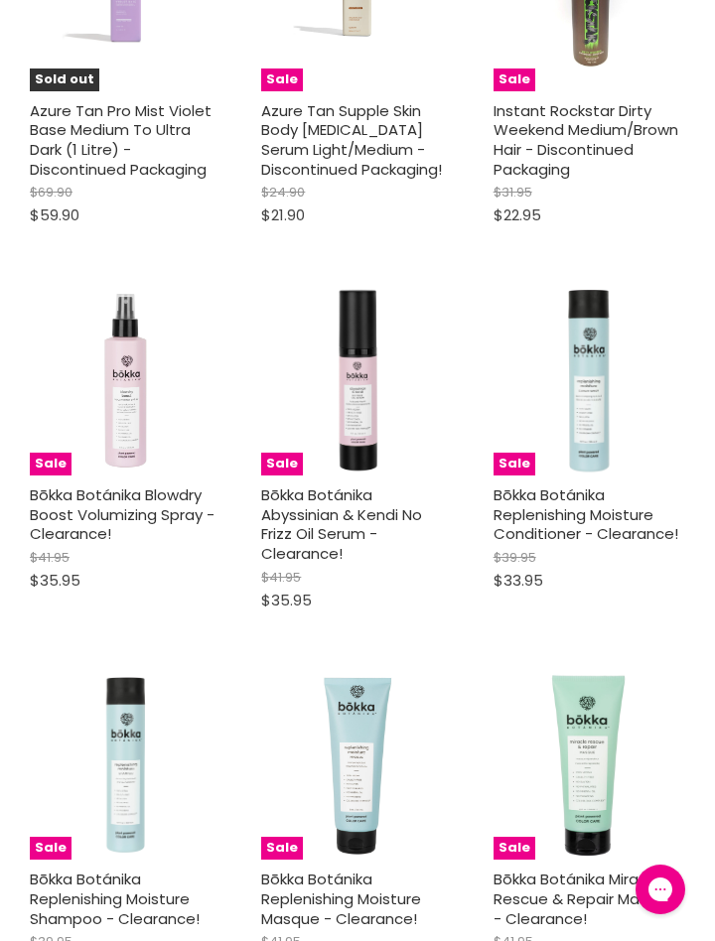
scroll to position [11224, 0]
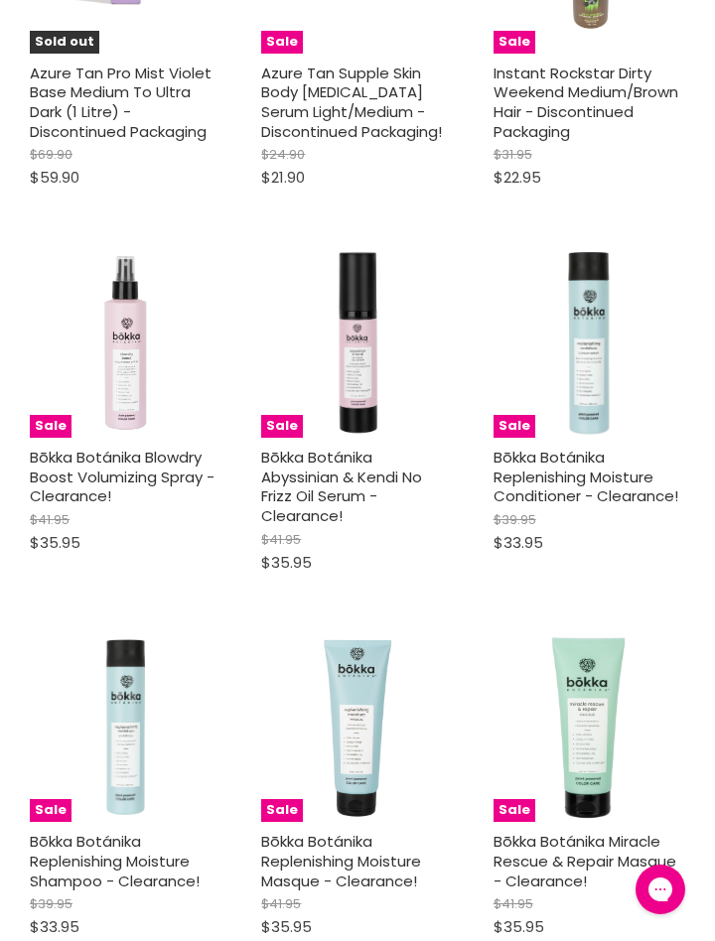
click at [625, 916] on div "$35.95" at bounding box center [590, 927] width 192 height 23
